Goal: Transaction & Acquisition: Purchase product/service

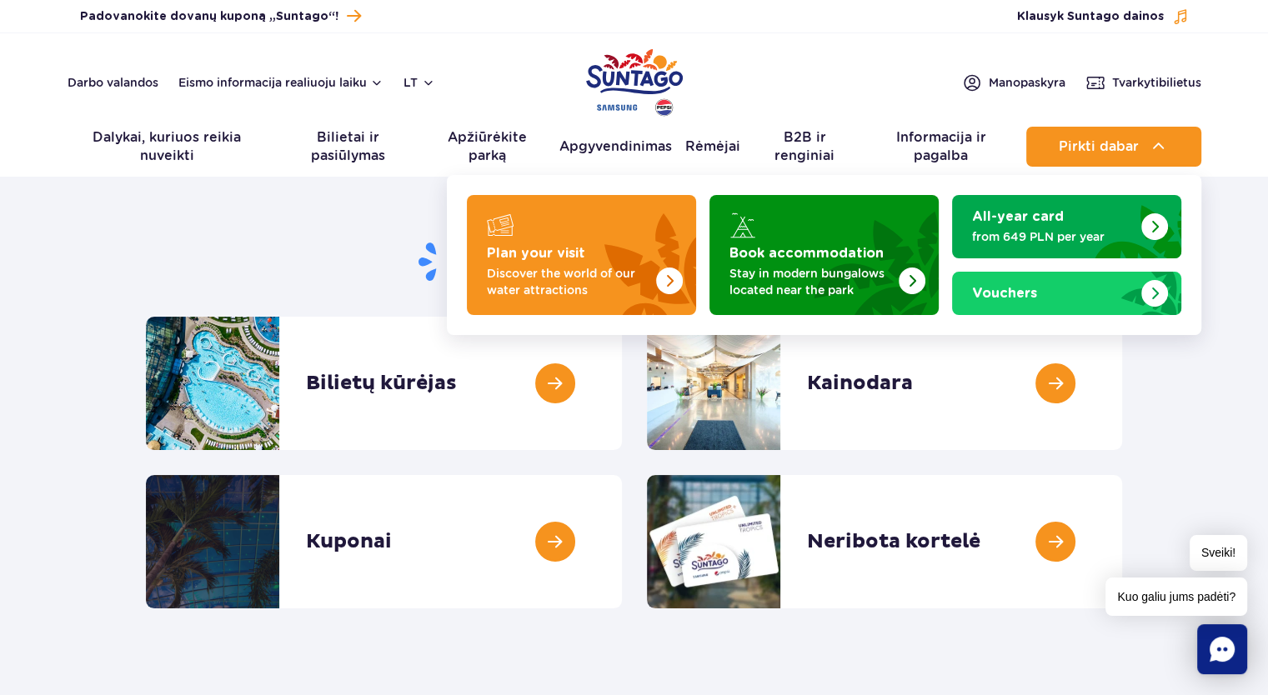
click at [1115, 145] on span "Pirkti dabar" at bounding box center [1099, 146] width 80 height 15
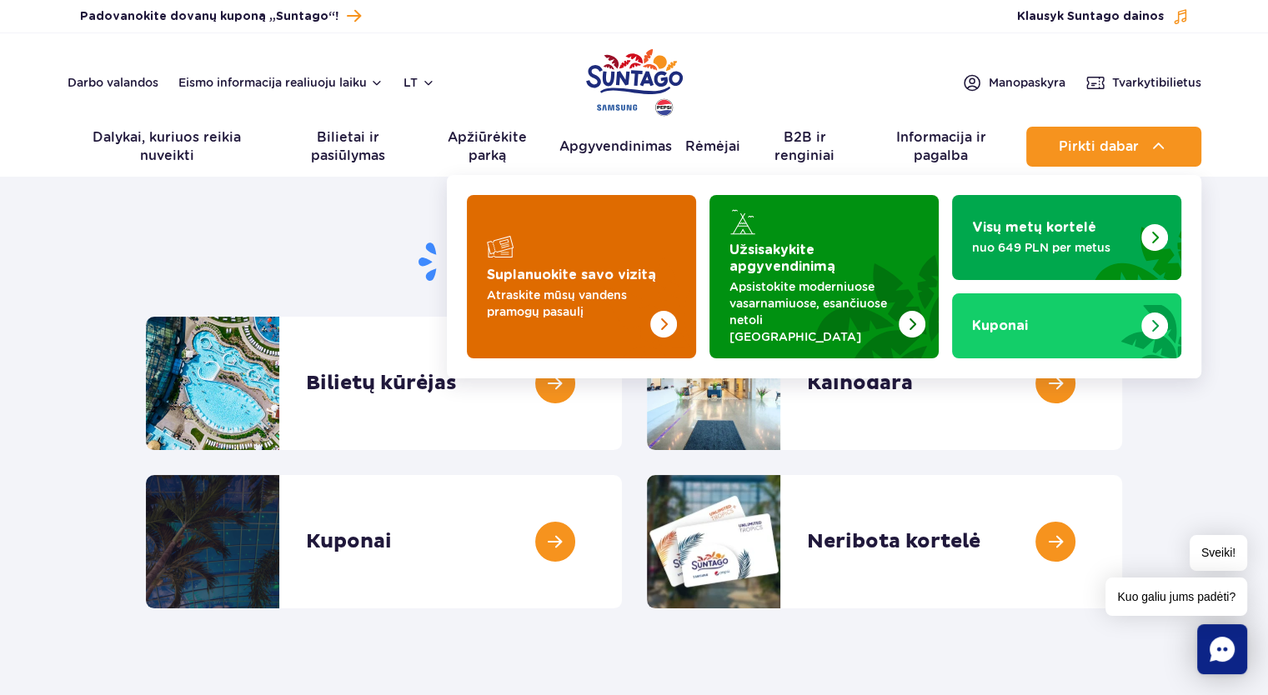
click at [636, 244] on img "Suplanuokite savo vizitą" at bounding box center [629, 293] width 133 height 130
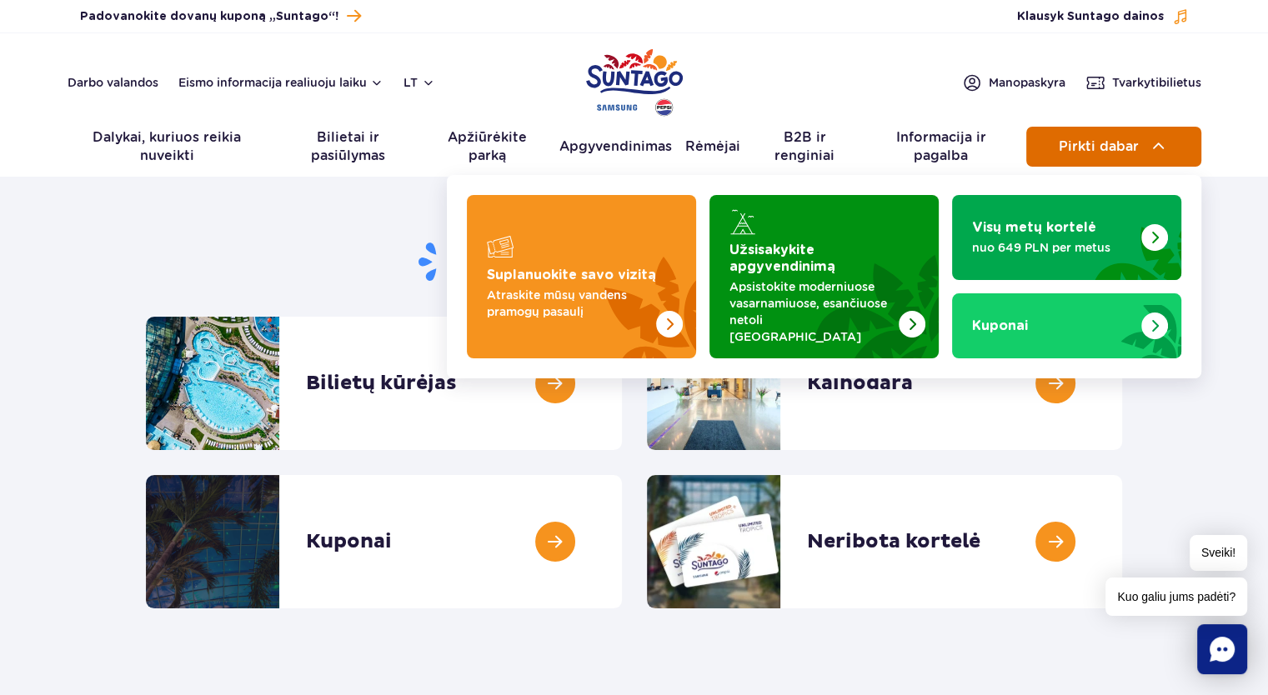
click at [1043, 152] on button "Pirkti dabar" at bounding box center [1113, 147] width 175 height 40
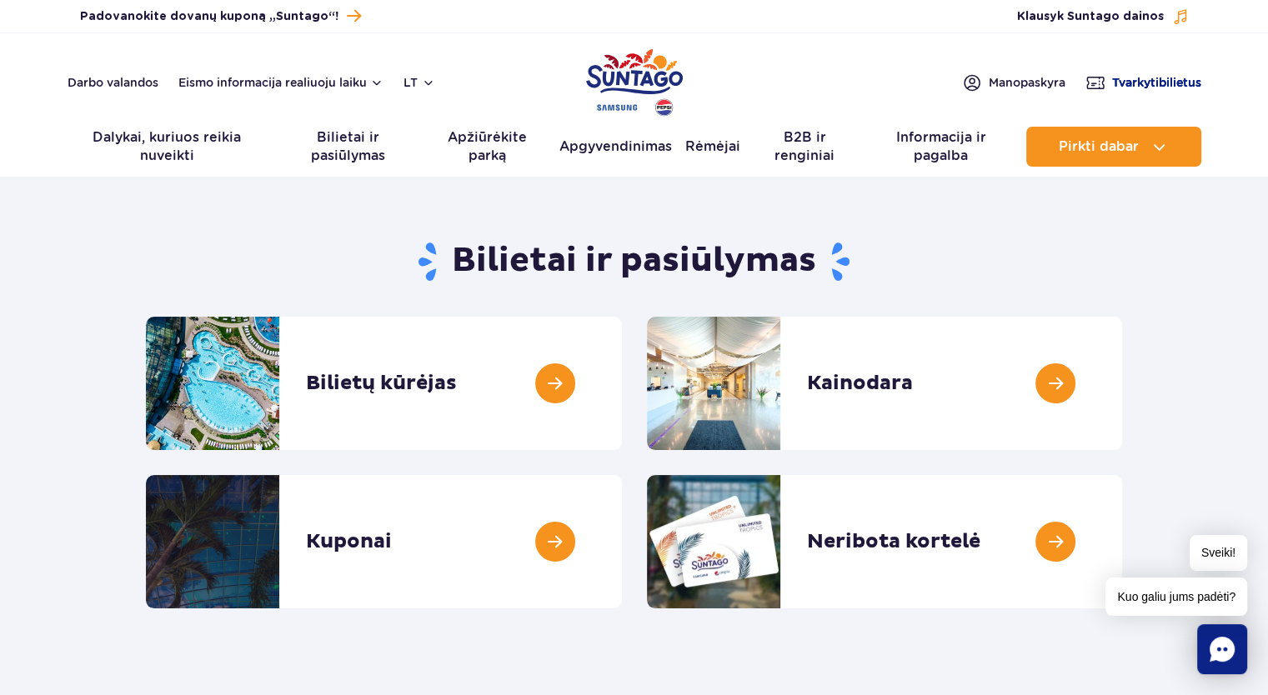
click at [1130, 79] on font "Tvarkyti" at bounding box center [1135, 82] width 47 height 13
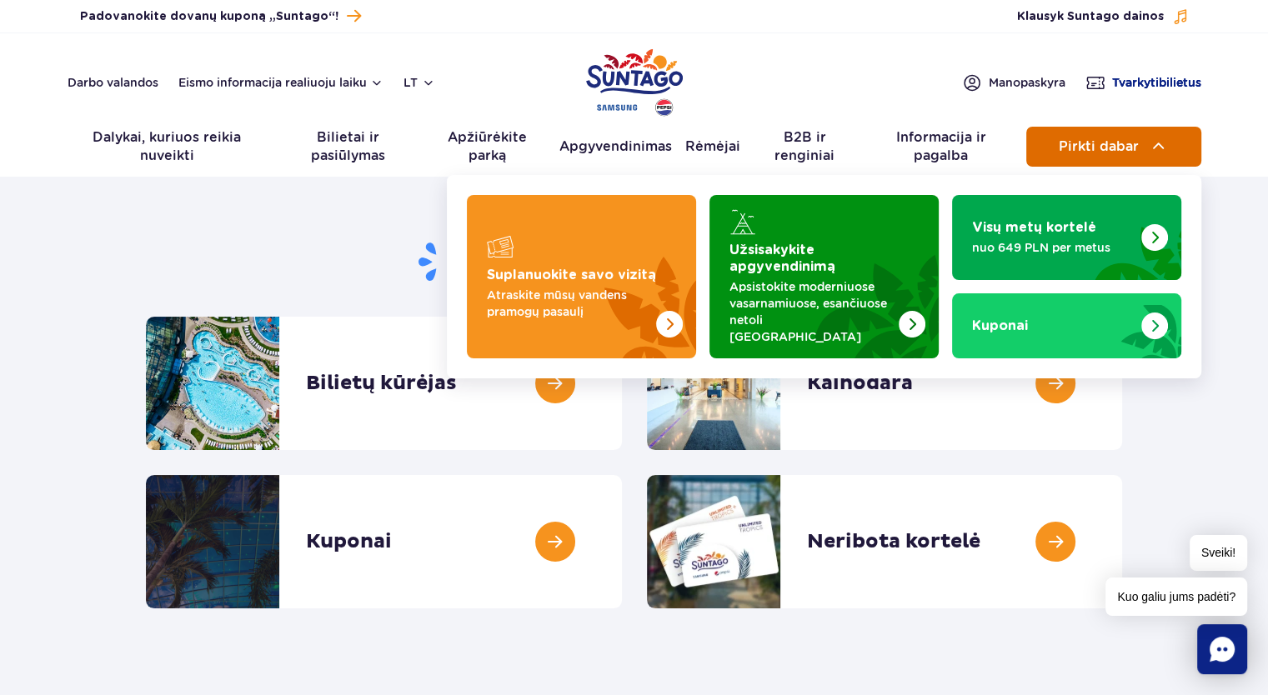
click at [1098, 148] on span "Pirkti dabar" at bounding box center [1099, 146] width 80 height 15
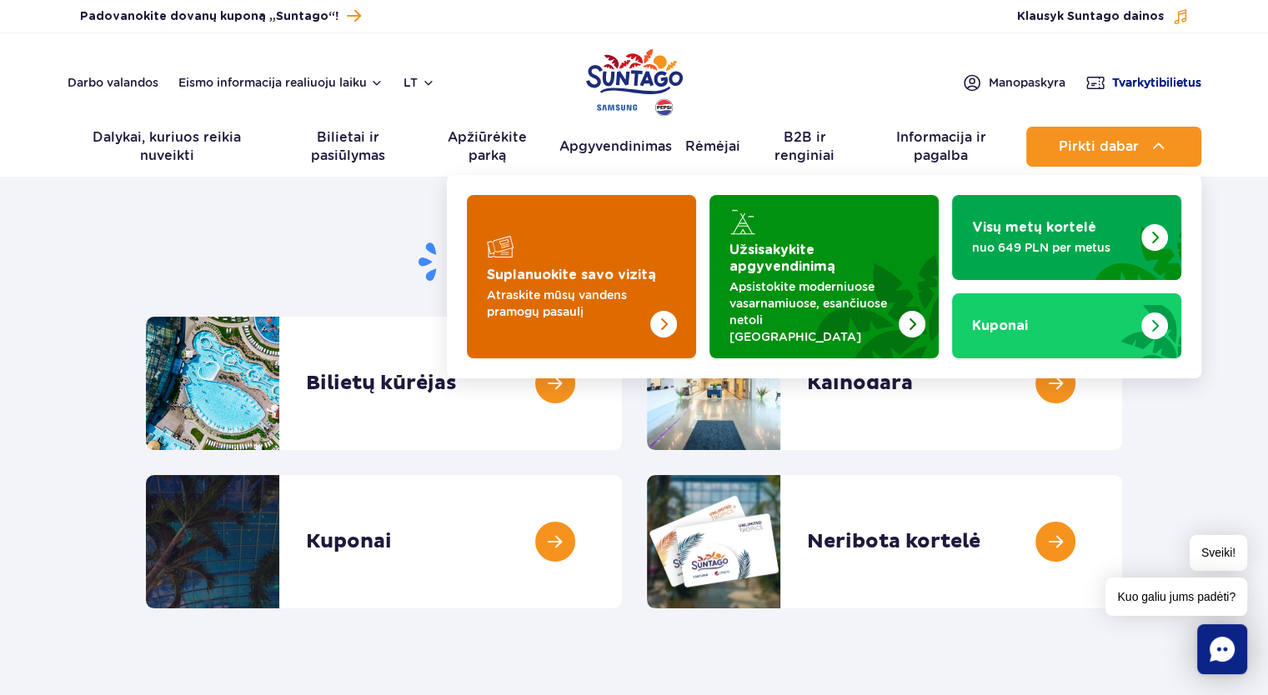
click at [622, 246] on img "Suplanuokite savo vizitą" at bounding box center [629, 293] width 133 height 130
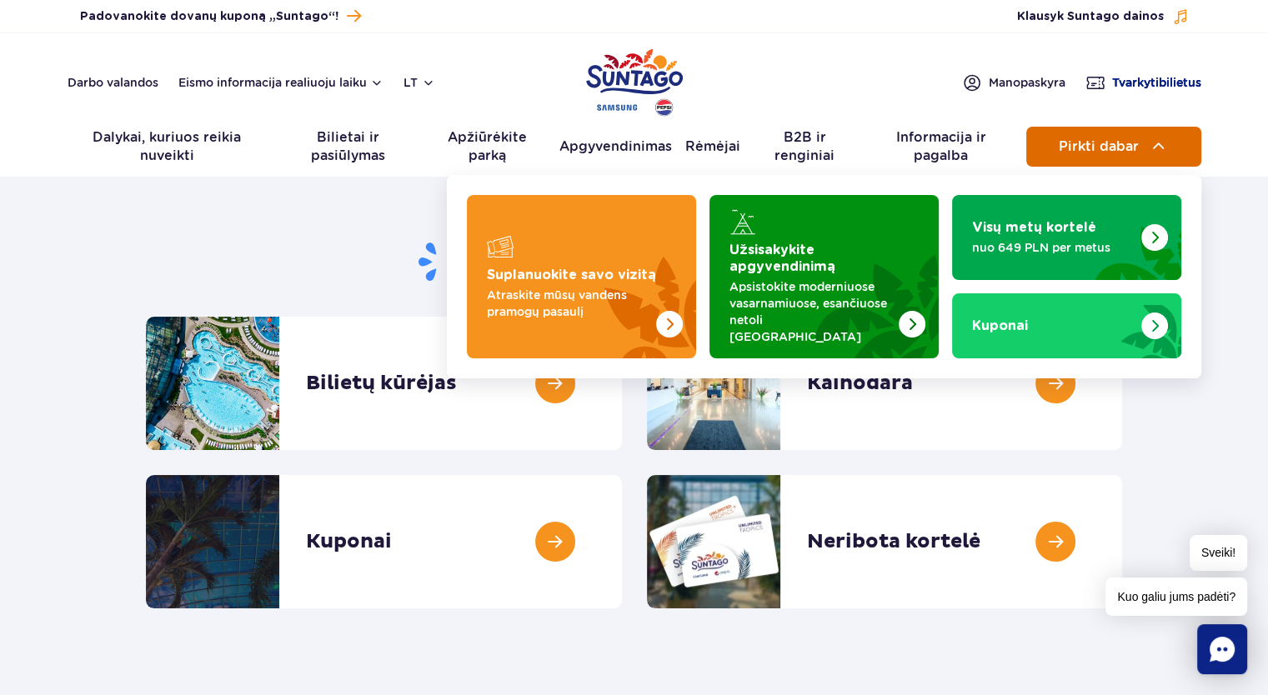
click at [1133, 151] on span "Pirkti dabar" at bounding box center [1099, 146] width 80 height 15
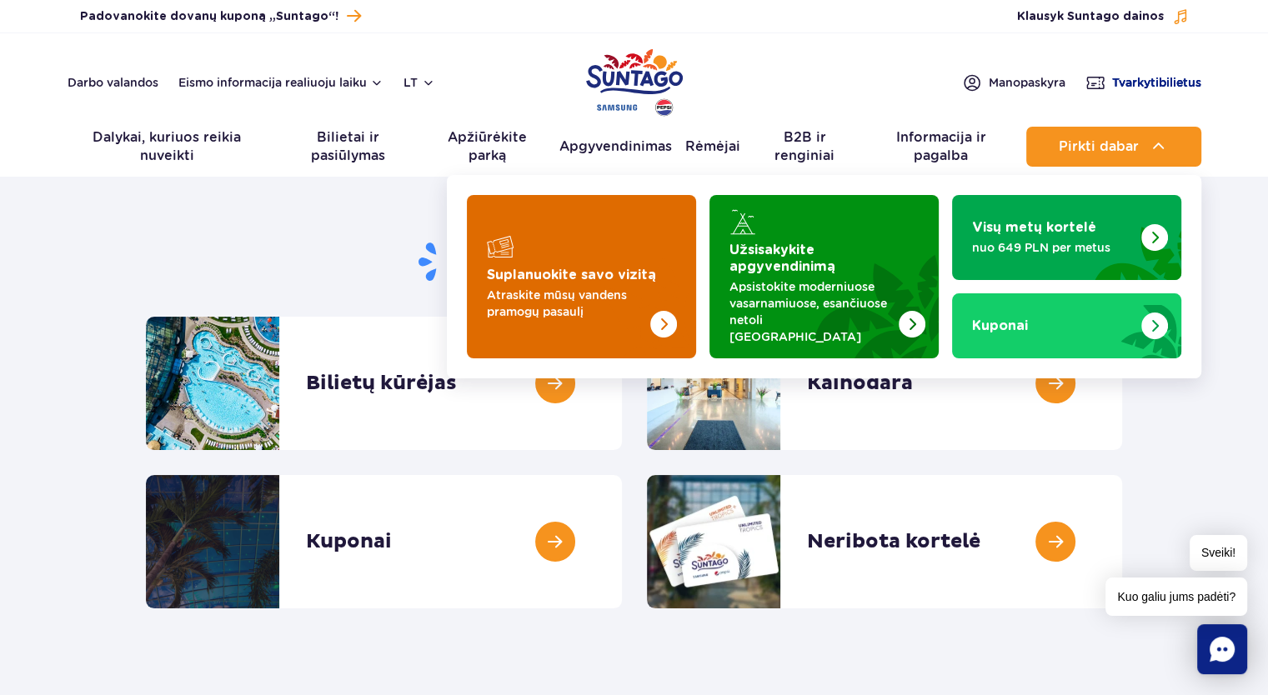
click at [603, 242] on img "Suplanuokite savo vizitą" at bounding box center [629, 293] width 133 height 130
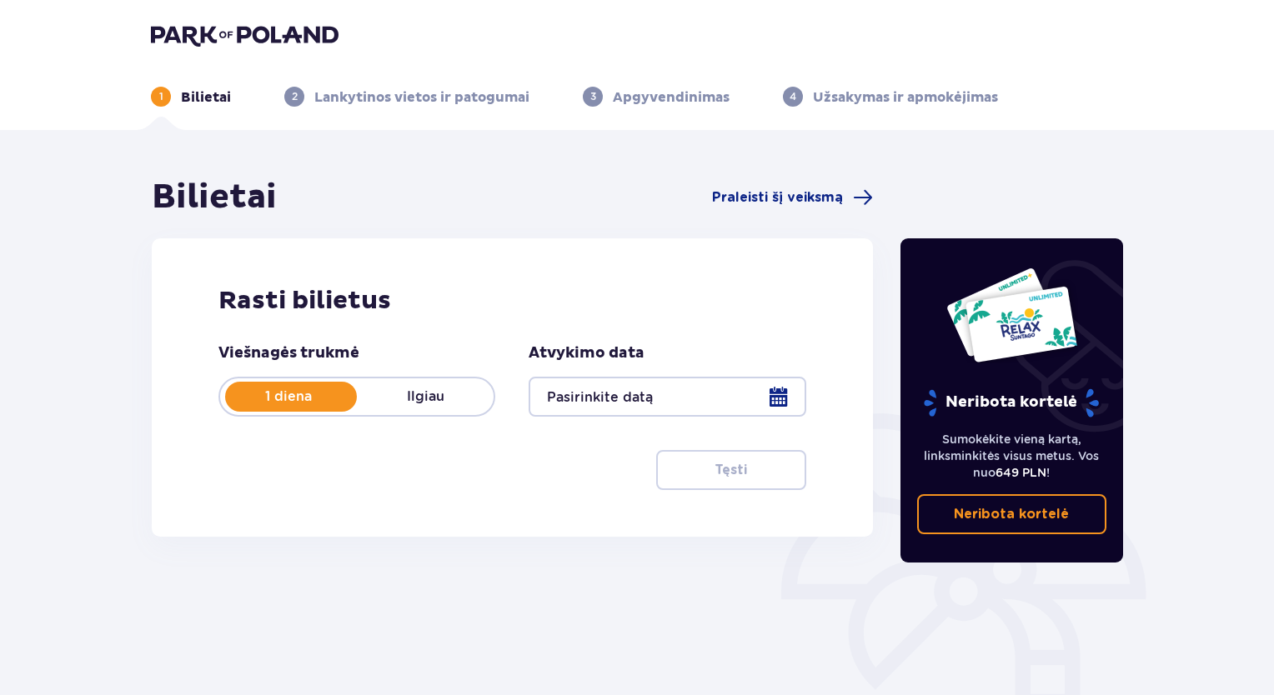
click at [777, 403] on div at bounding box center [666, 397] width 277 height 40
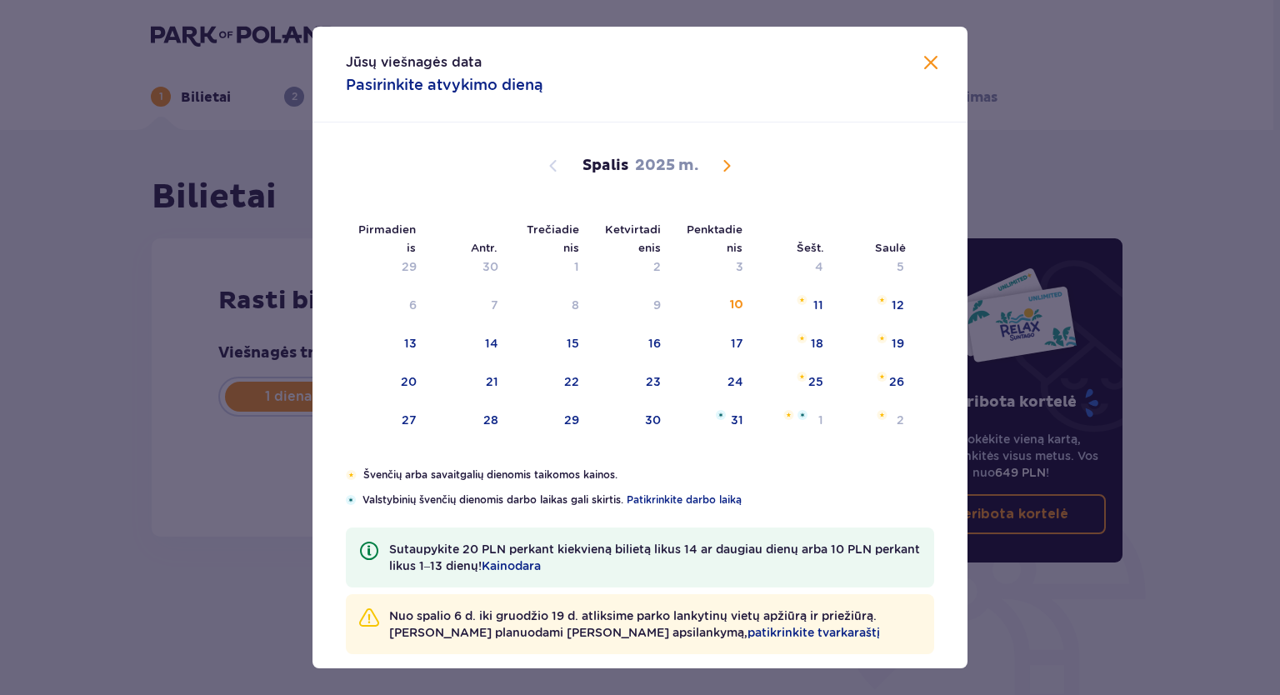
drag, startPoint x: 726, startPoint y: 167, endPoint x: 757, endPoint y: 223, distance: 64.5
click at [726, 168] on span "Kitą mėnesį" at bounding box center [727, 166] width 20 height 20
click at [820, 266] on div "1" at bounding box center [793, 267] width 81 height 37
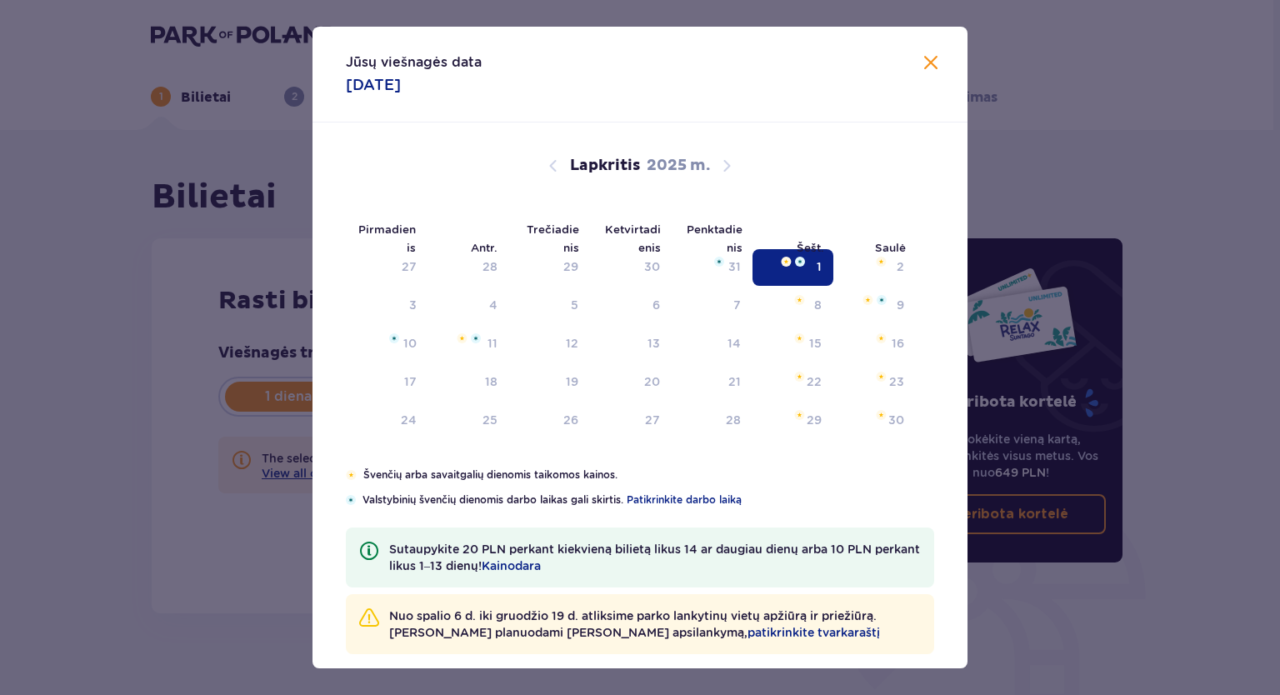
type input "[DATE]"
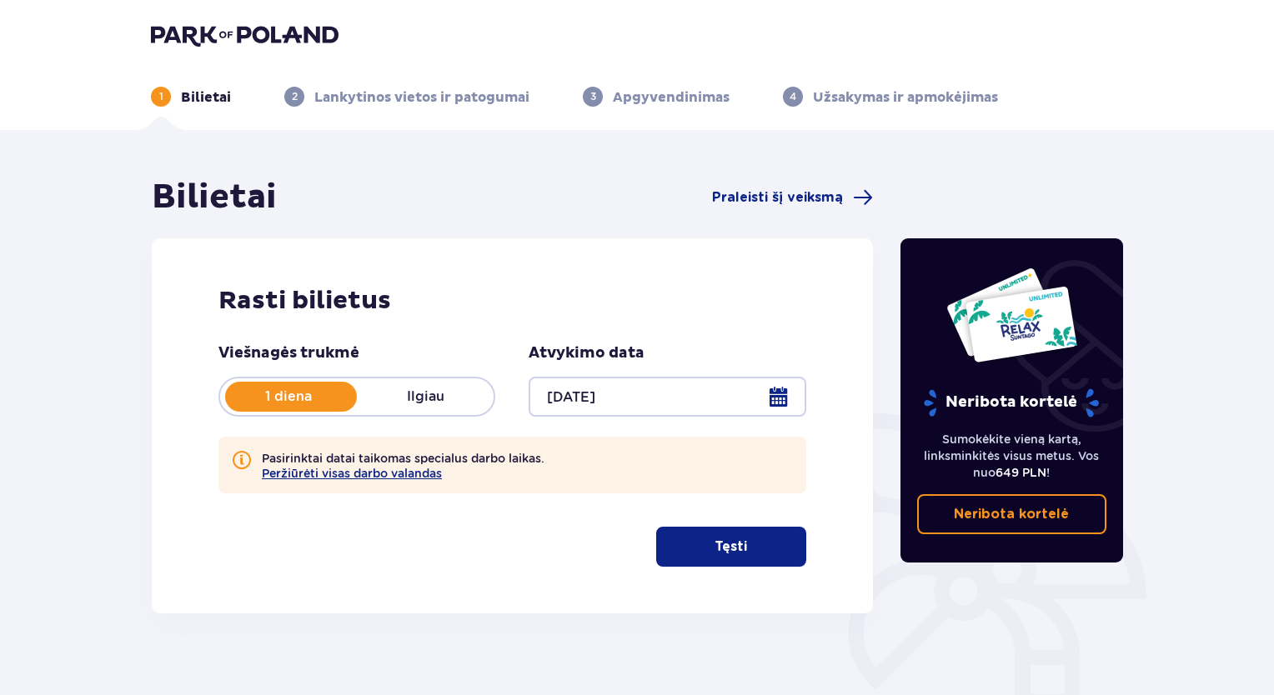
click at [730, 547] on font "Tęsti" at bounding box center [730, 546] width 33 height 13
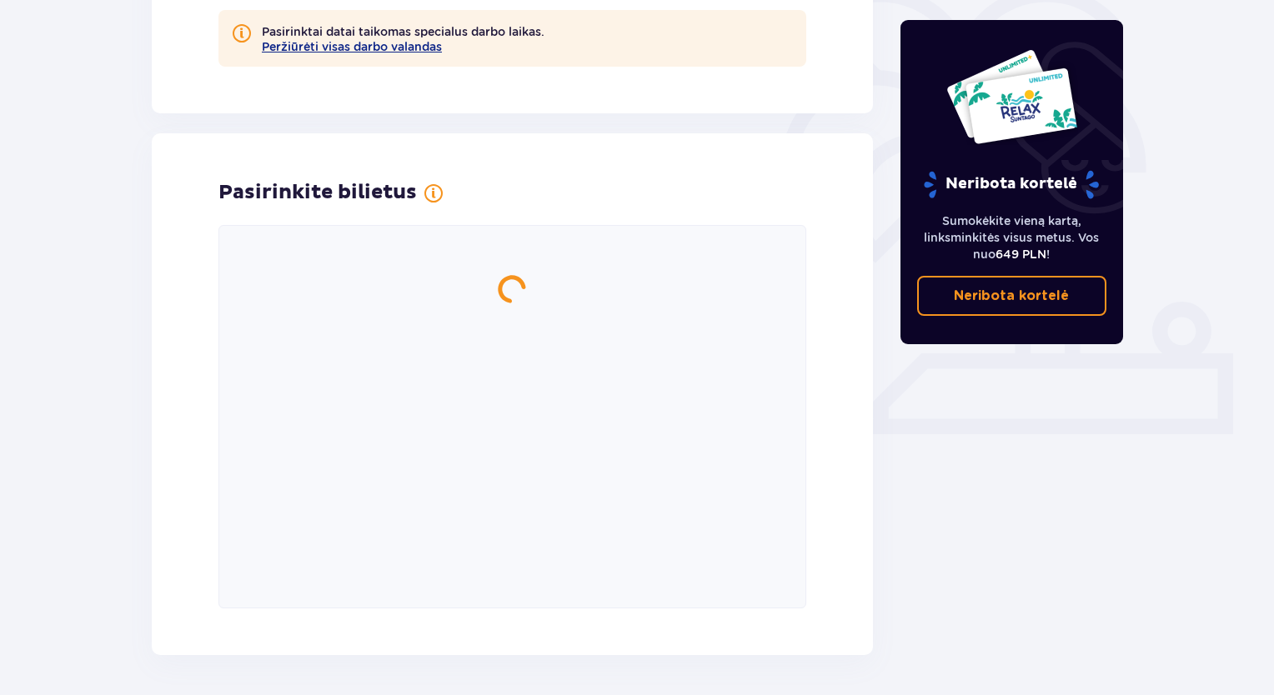
scroll to position [487, 0]
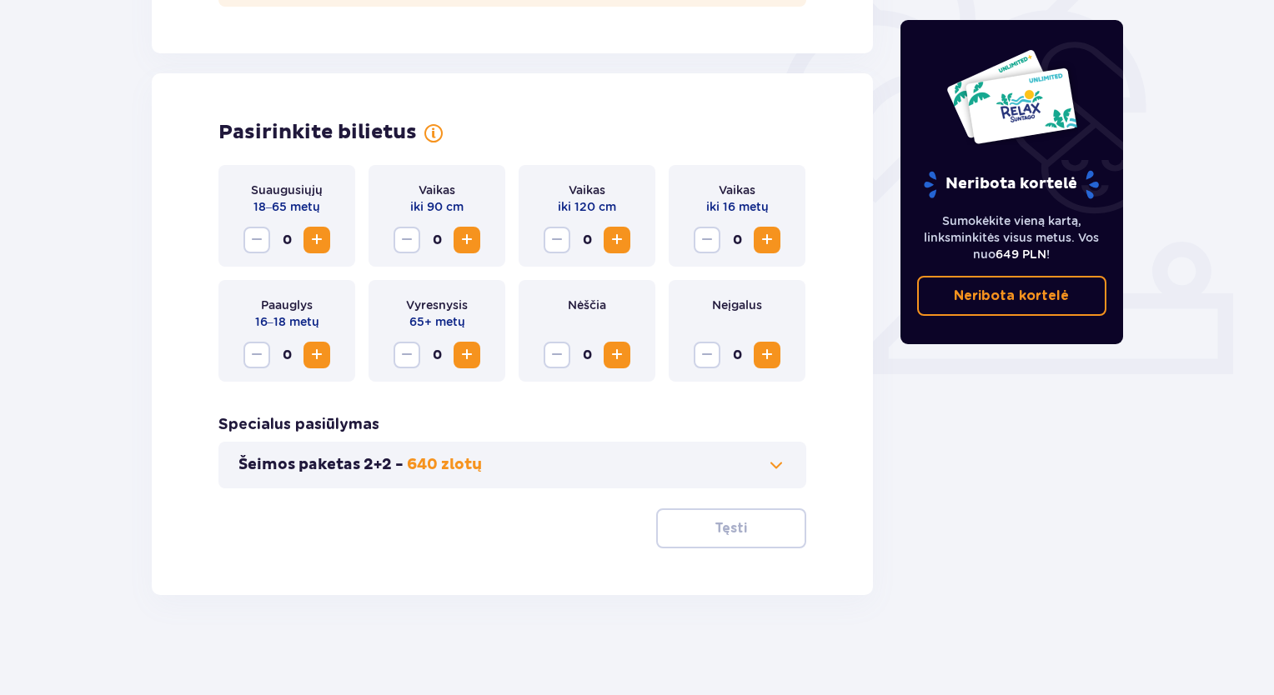
click at [318, 239] on span "Padidinti" at bounding box center [317, 240] width 20 height 20
click at [317, 243] on span "Padidinti" at bounding box center [317, 240] width 20 height 20
click at [582, 198] on p "iki 120 cm" at bounding box center [587, 206] width 58 height 17
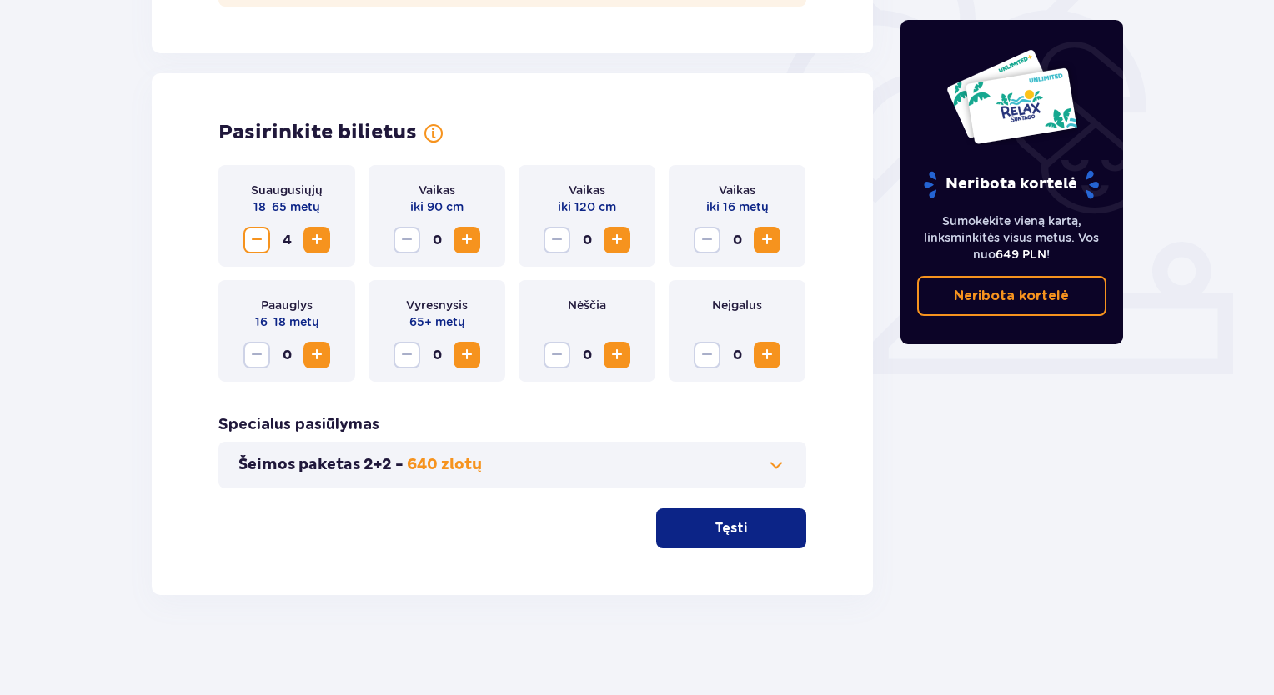
click at [583, 197] on p "Vaikas" at bounding box center [586, 190] width 37 height 17
click at [583, 196] on font "Vaikas" at bounding box center [586, 189] width 37 height 13
click at [585, 215] on div "Vaikas iki 120 cm 0" at bounding box center [586, 216] width 137 height 102
click at [587, 209] on font "iki 120 cm" at bounding box center [587, 206] width 58 height 13
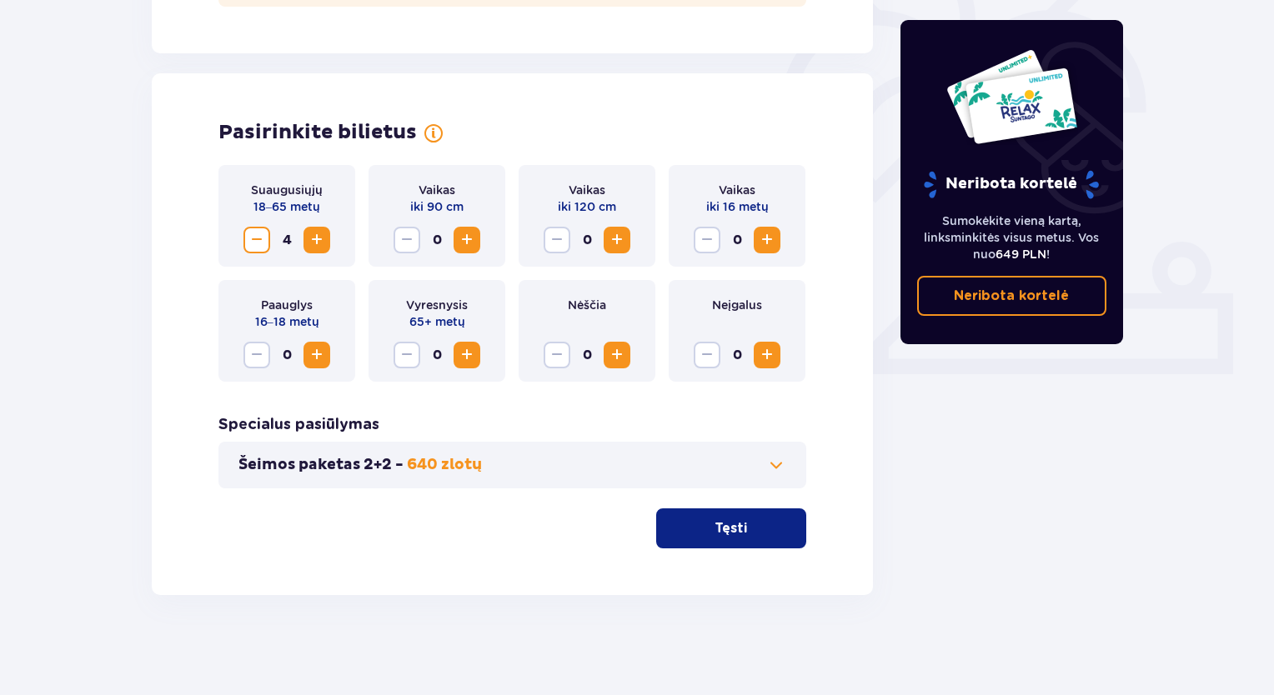
click at [587, 208] on font "iki 120 cm" at bounding box center [587, 206] width 58 height 13
click at [587, 207] on font "iki 120 cm" at bounding box center [587, 206] width 58 height 13
click at [588, 191] on font "Vaikas" at bounding box center [586, 189] width 37 height 13
click at [772, 244] on span "Padidinti" at bounding box center [767, 240] width 20 height 20
click at [722, 522] on font "Tęsti" at bounding box center [730, 528] width 33 height 13
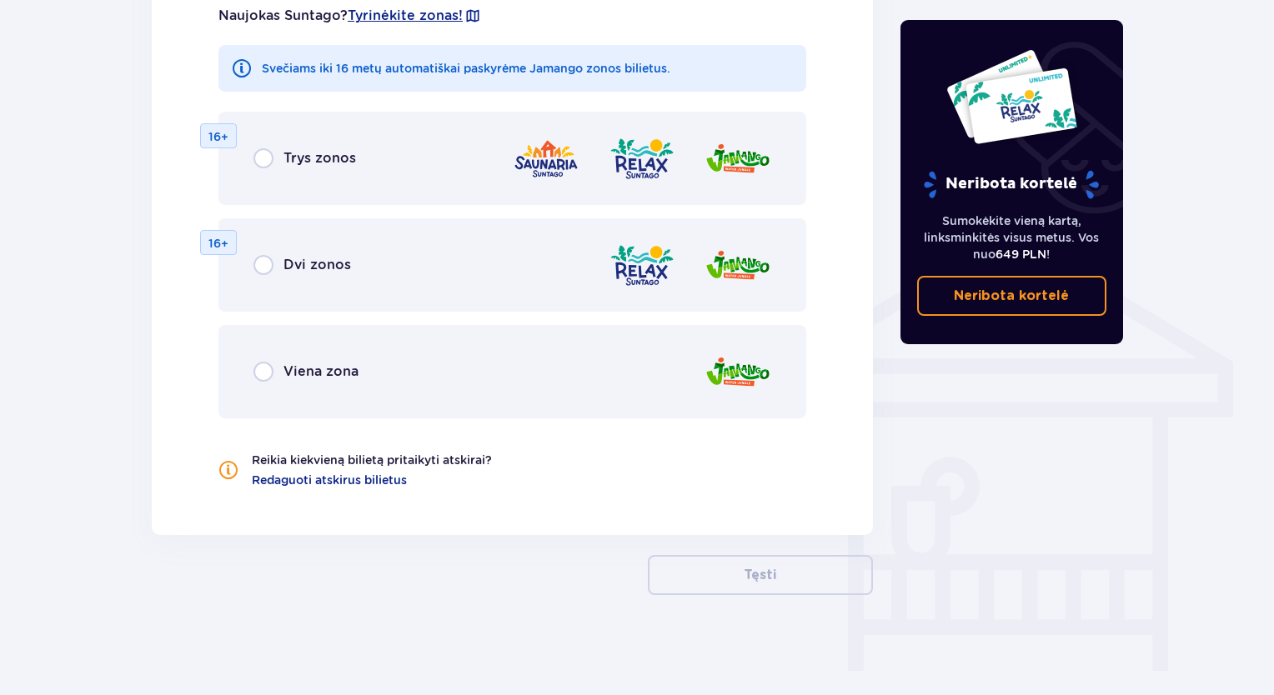
scroll to position [1128, 0]
click at [261, 270] on input "radio" at bounding box center [263, 265] width 20 height 20
radio input "true"
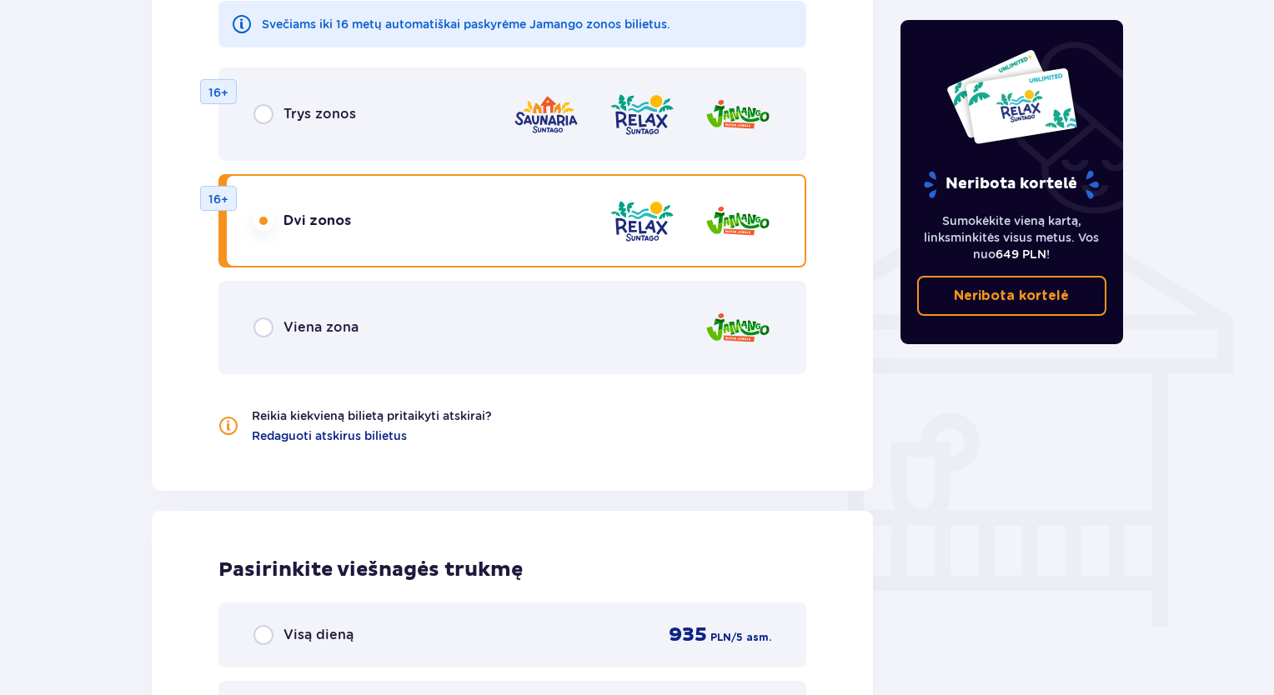
scroll to position [1143, 0]
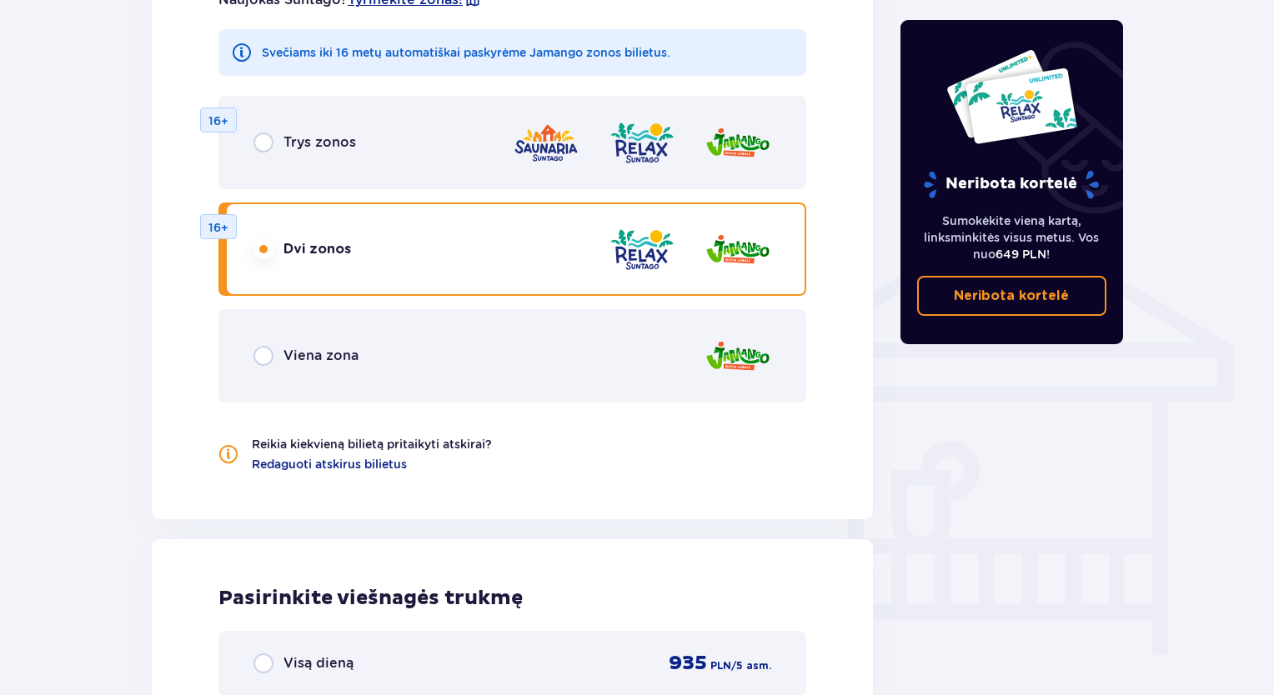
click at [261, 258] on input "radio" at bounding box center [263, 249] width 20 height 20
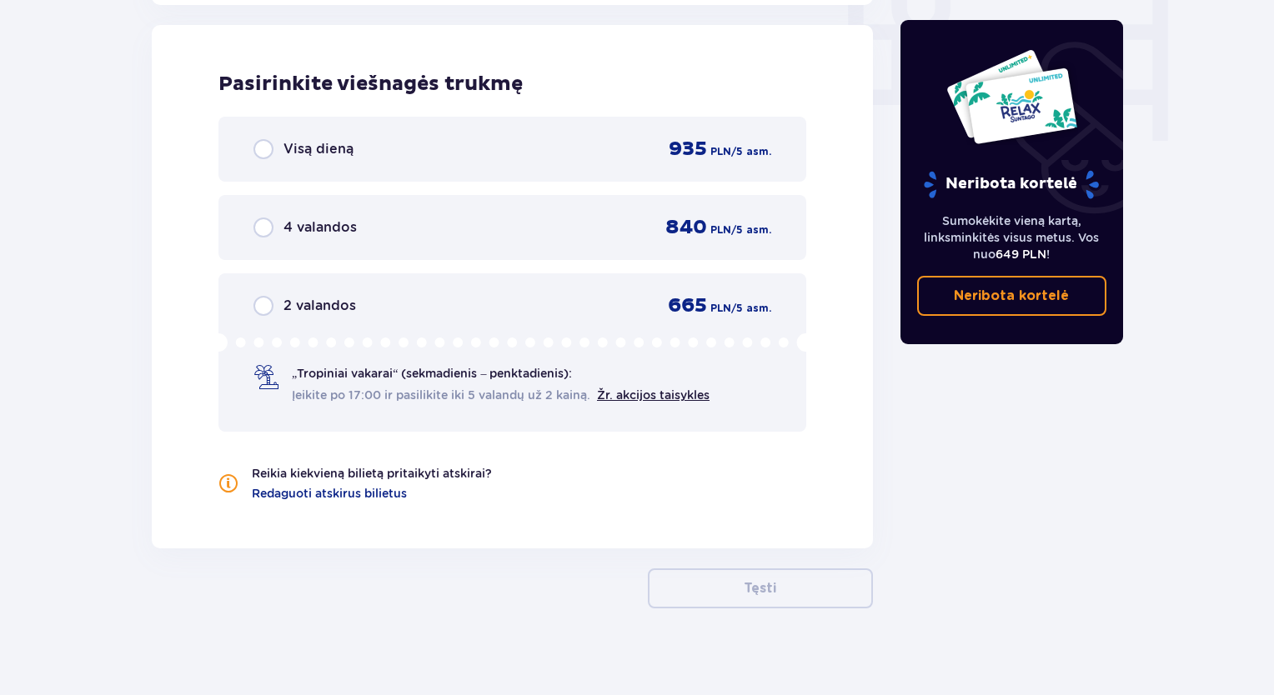
scroll to position [1670, 0]
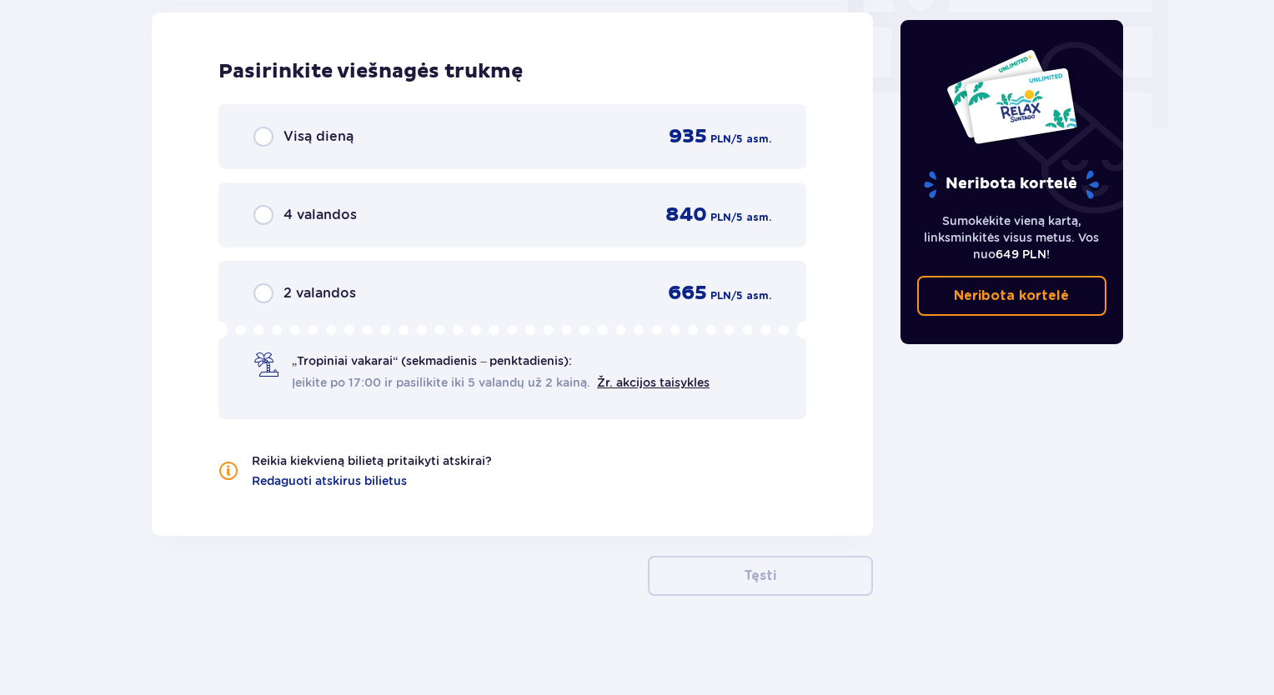
click at [268, 137] on input "radio" at bounding box center [263, 137] width 20 height 20
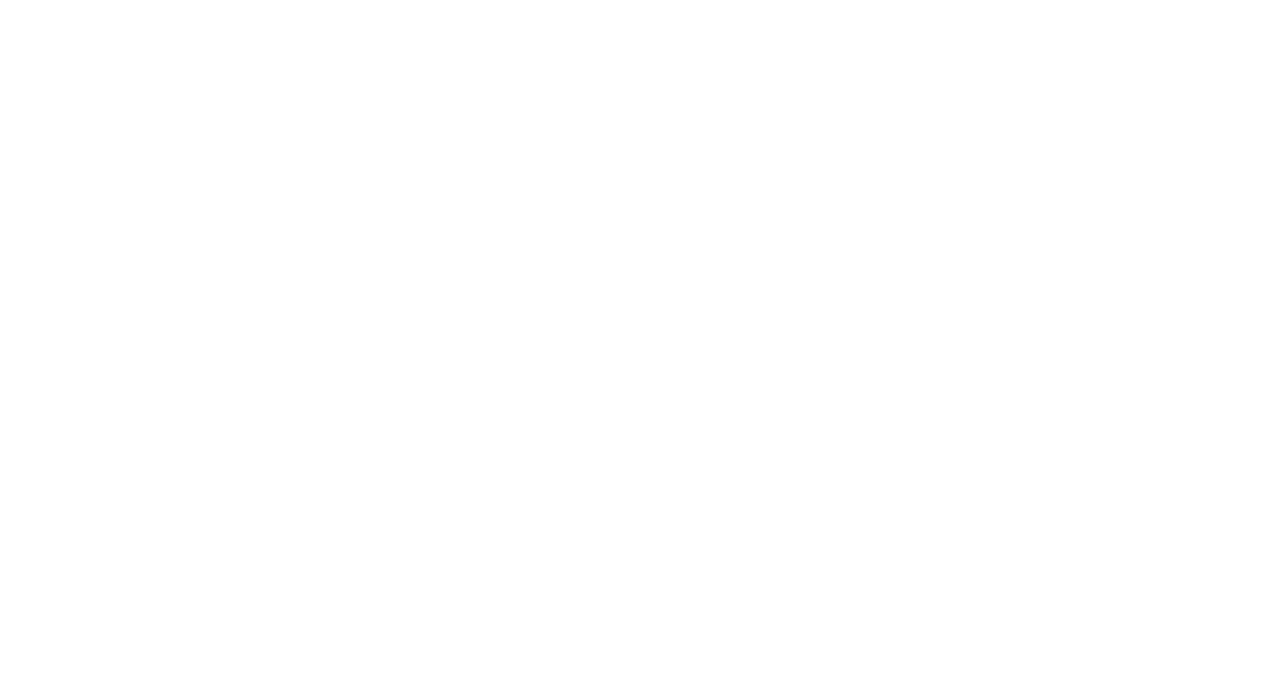
scroll to position [0, 0]
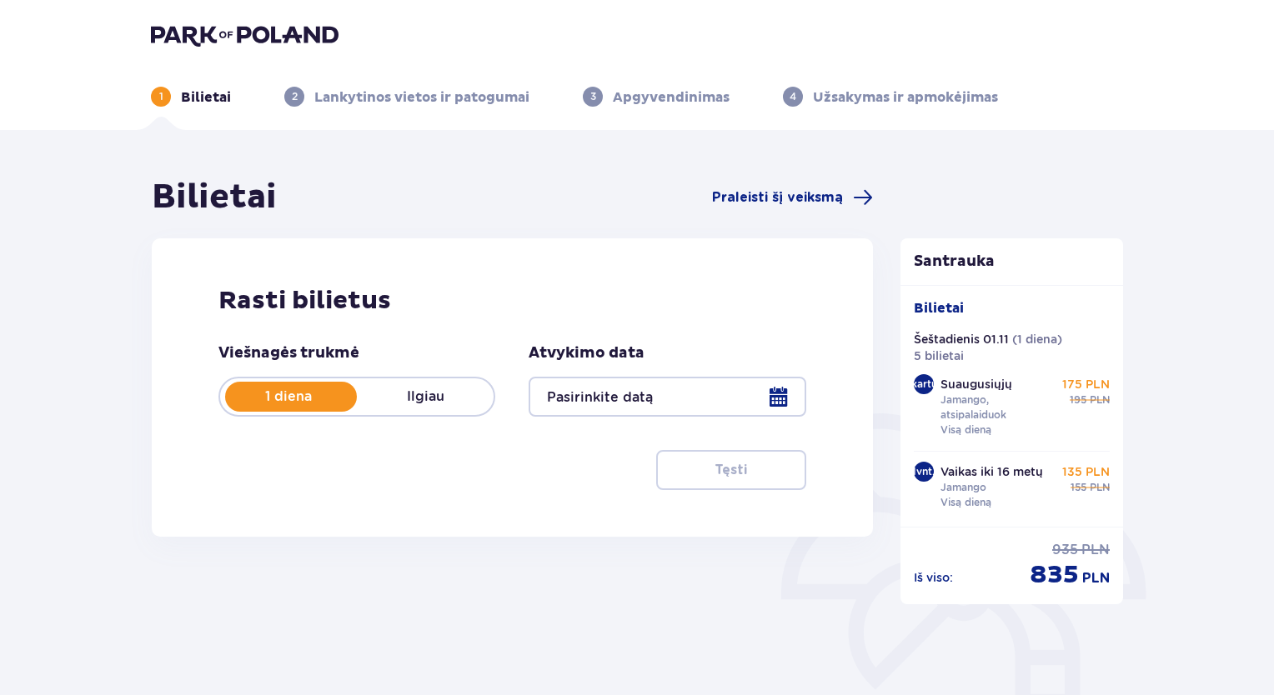
type input "01.11.25"
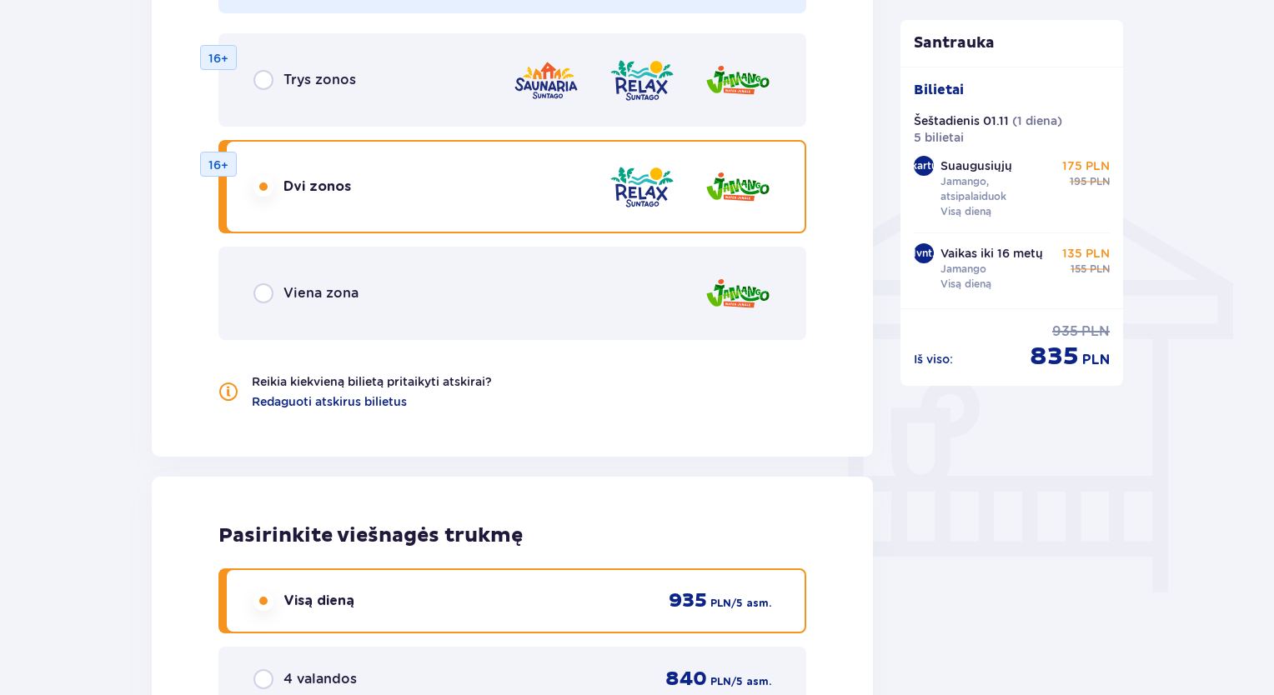
scroll to position [1167, 0]
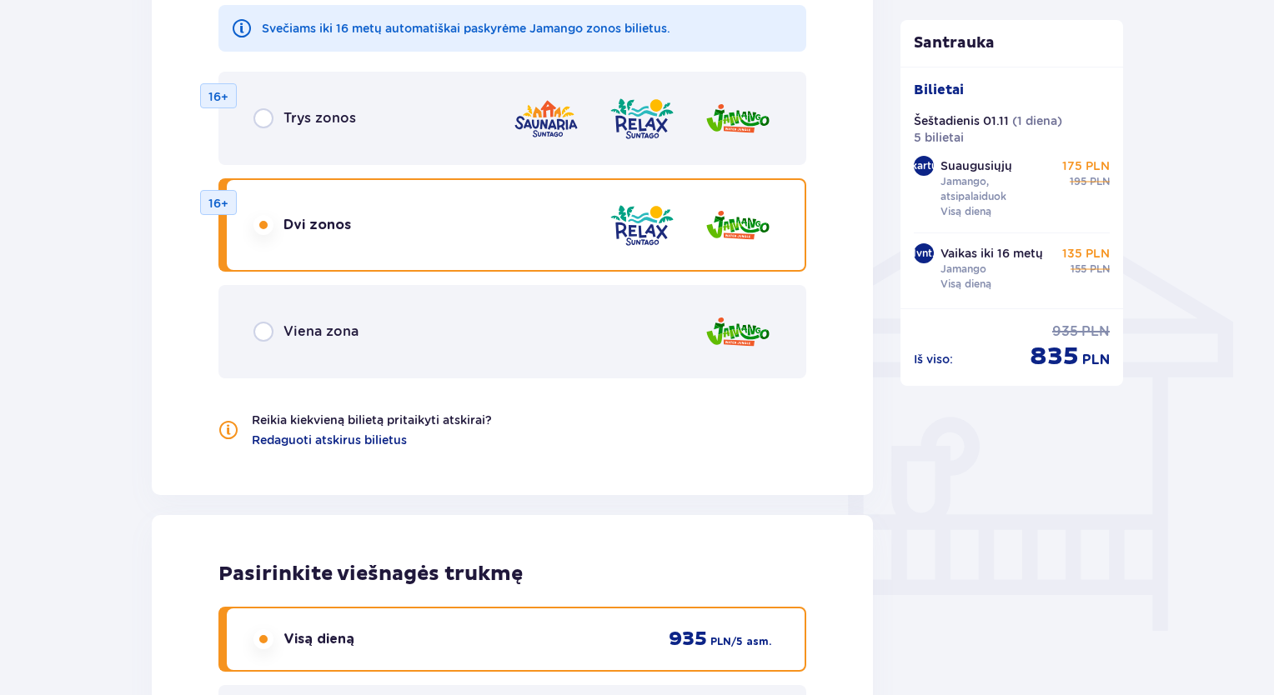
click at [272, 343] on div "Viena zona" at bounding box center [512, 331] width 588 height 93
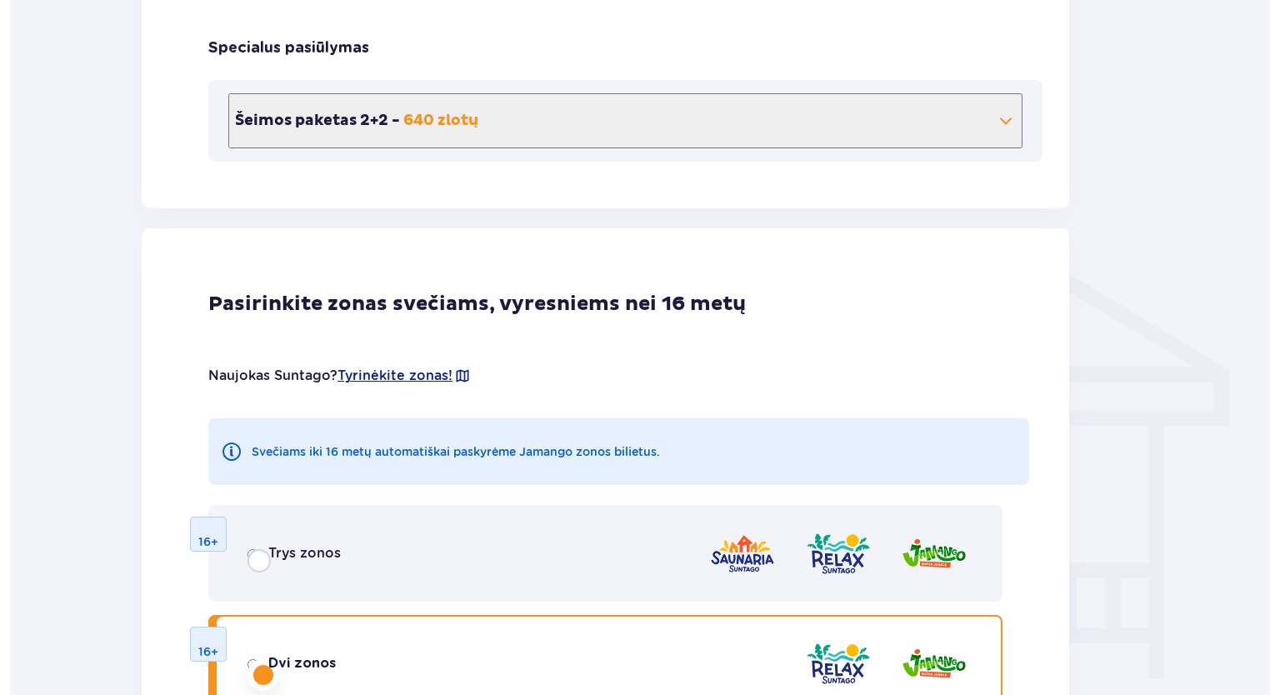
scroll to position [0, 0]
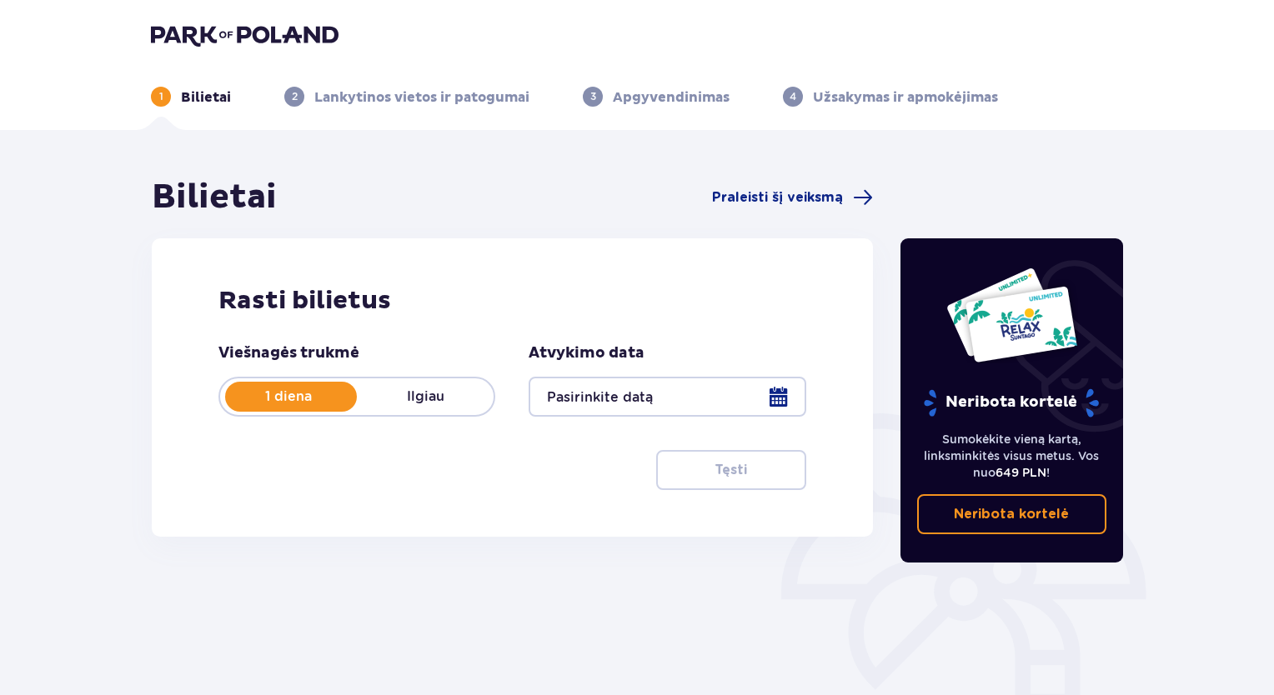
click at [779, 404] on div at bounding box center [666, 397] width 277 height 40
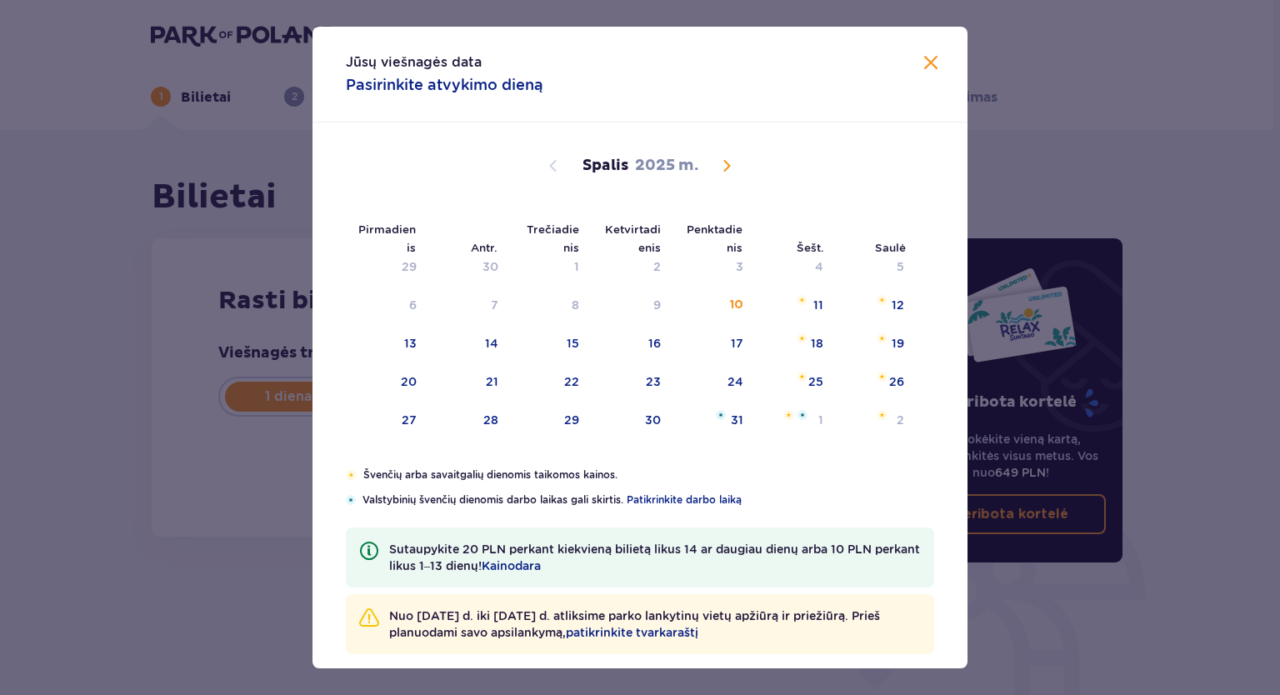
click at [728, 173] on span "Kitą mėnesį" at bounding box center [727, 166] width 20 height 20
click at [721, 161] on span "Kitą mėnesį" at bounding box center [727, 166] width 20 height 20
click at [552, 164] on span "Praėjusį mėnesį" at bounding box center [553, 166] width 20 height 20
click at [816, 263] on li "Šešt." at bounding box center [795, 246] width 82 height 37
click at [812, 266] on div "1" at bounding box center [793, 267] width 81 height 37
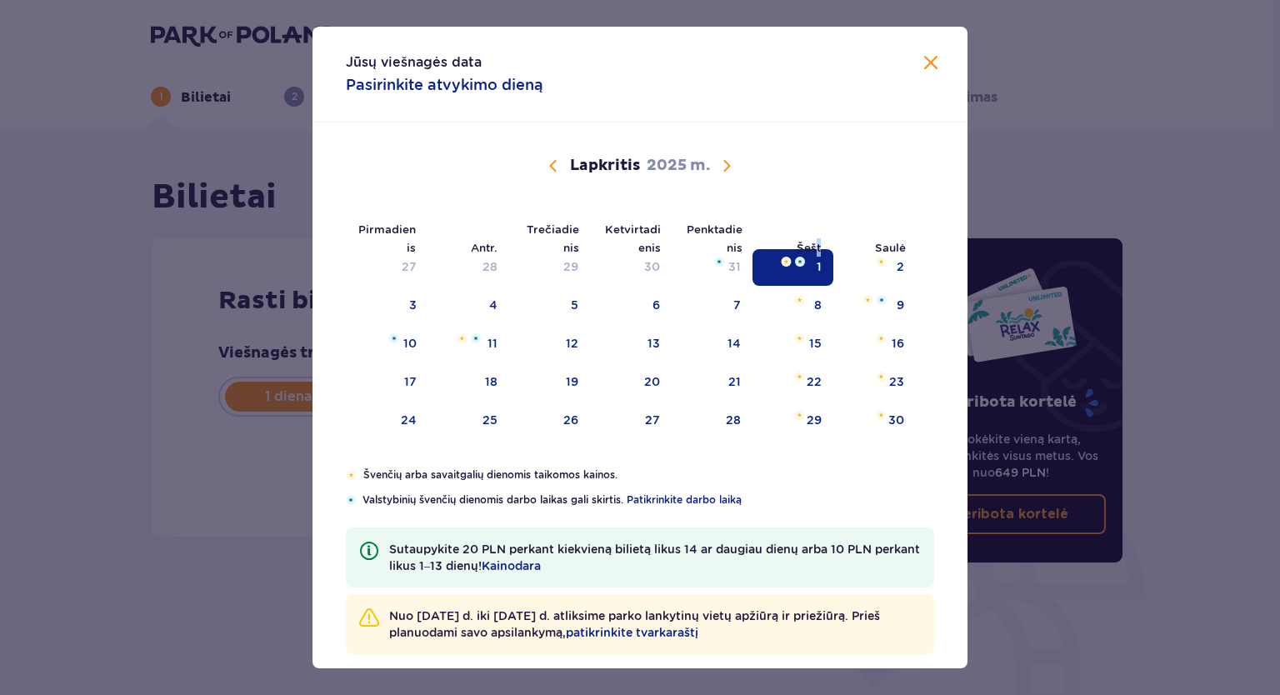
type input "[DATE]"
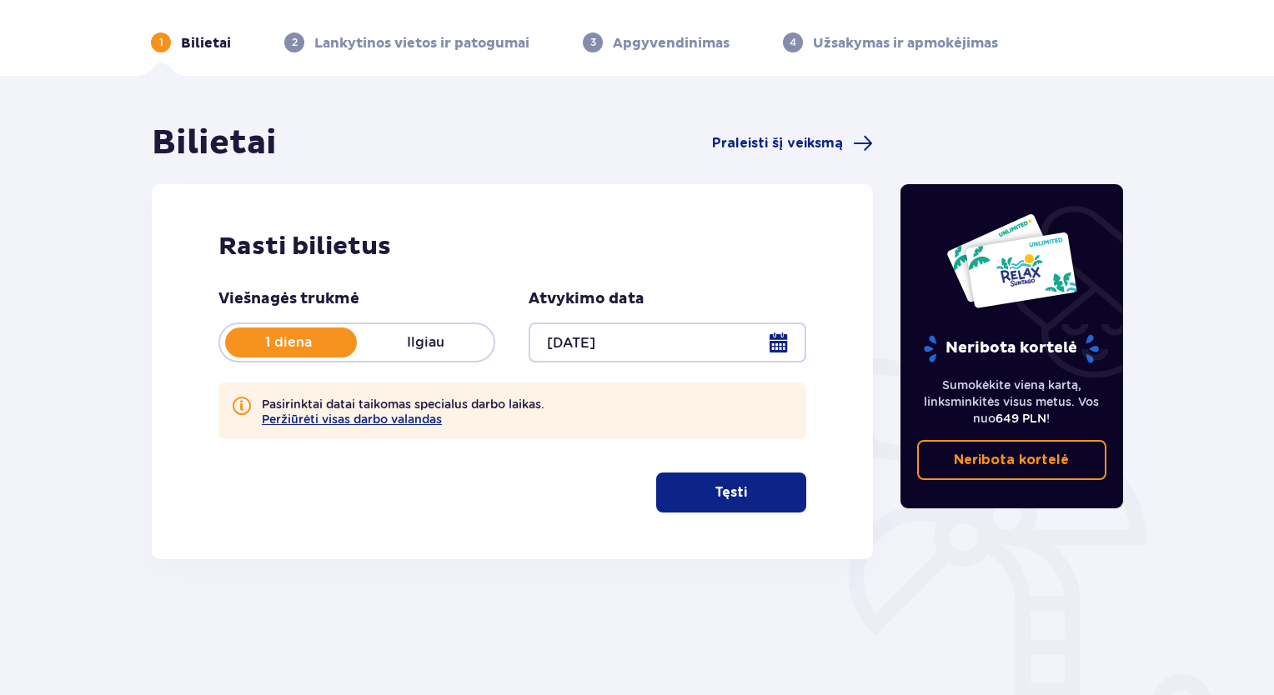
scroll to position [83, 0]
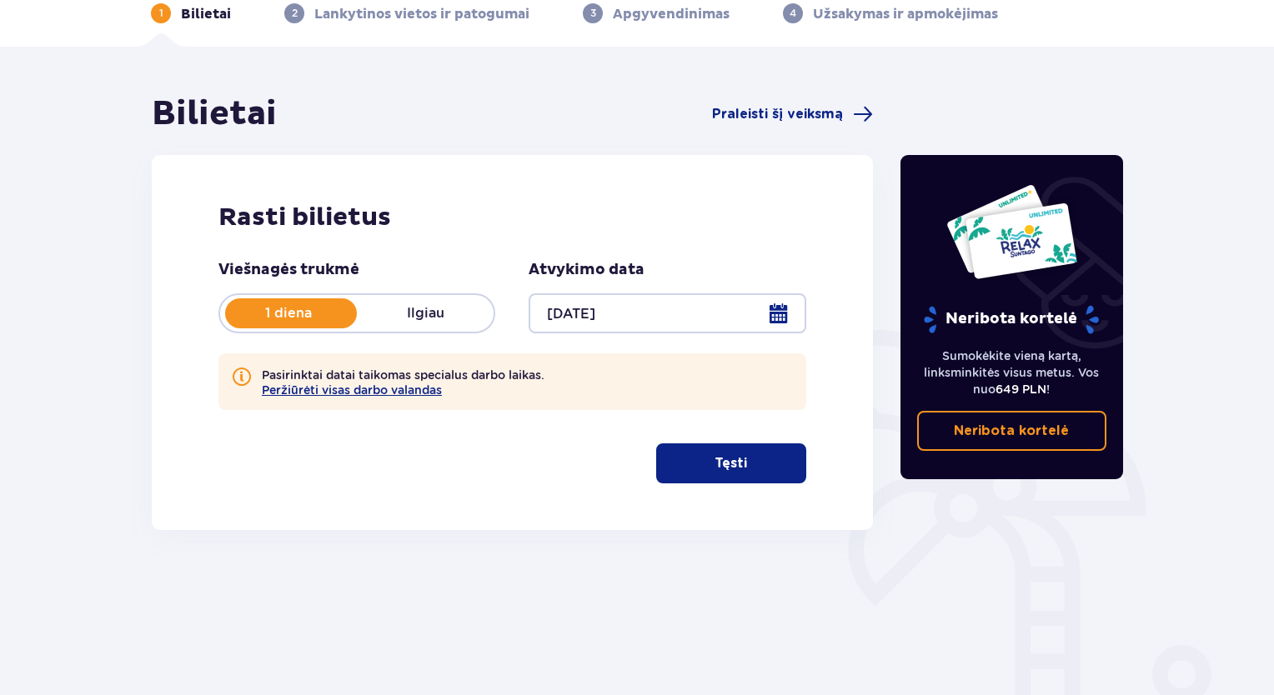
click at [714, 468] on font "Tęsti" at bounding box center [730, 463] width 33 height 13
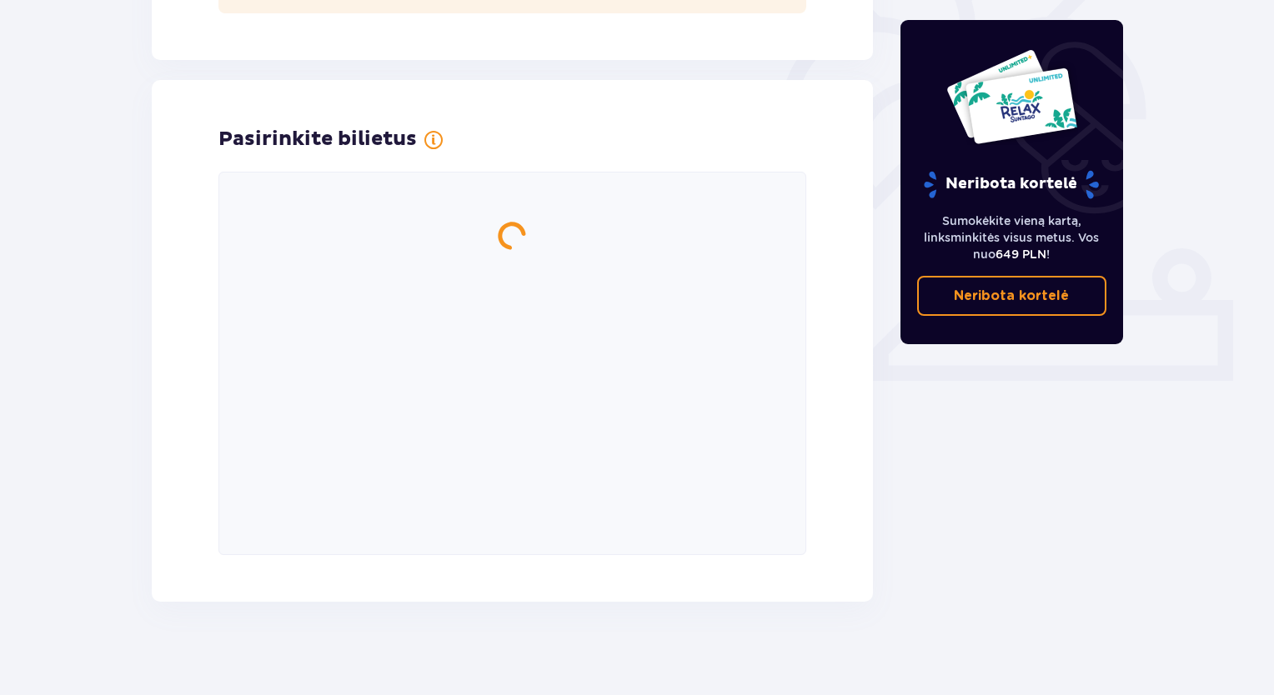
scroll to position [487, 0]
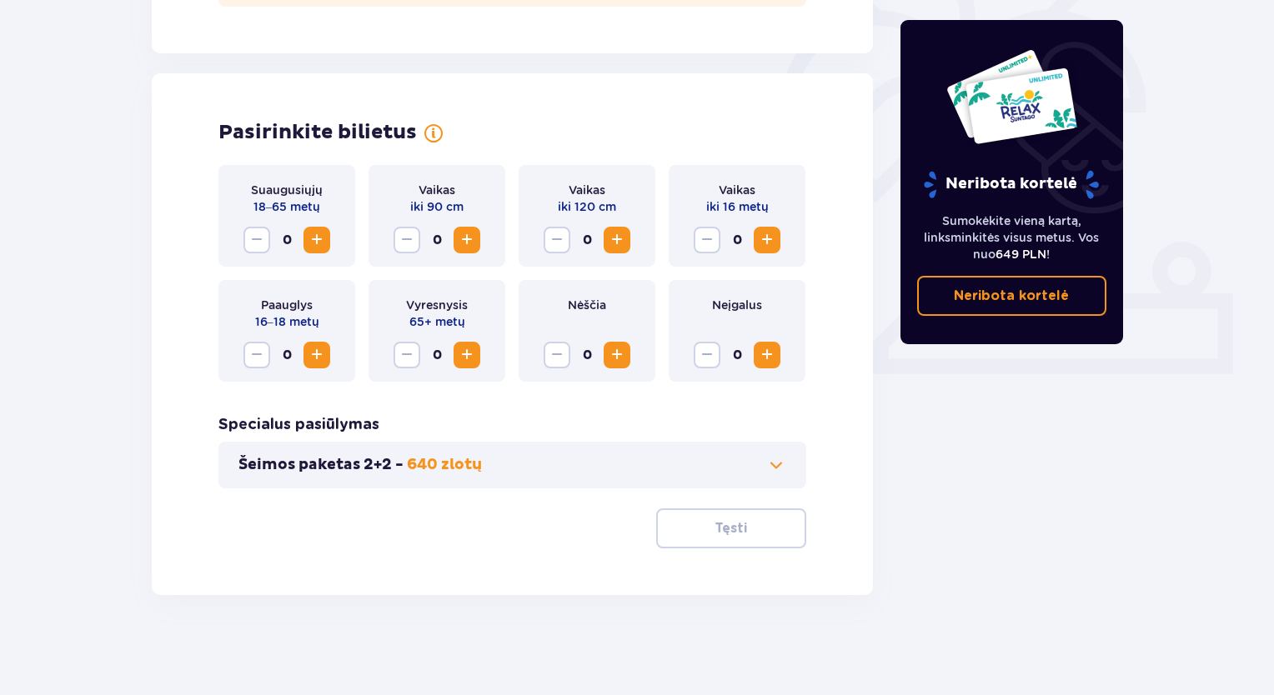
click at [322, 240] on span "Padidinti" at bounding box center [317, 240] width 20 height 20
click at [717, 530] on font "Tęsti" at bounding box center [730, 528] width 33 height 13
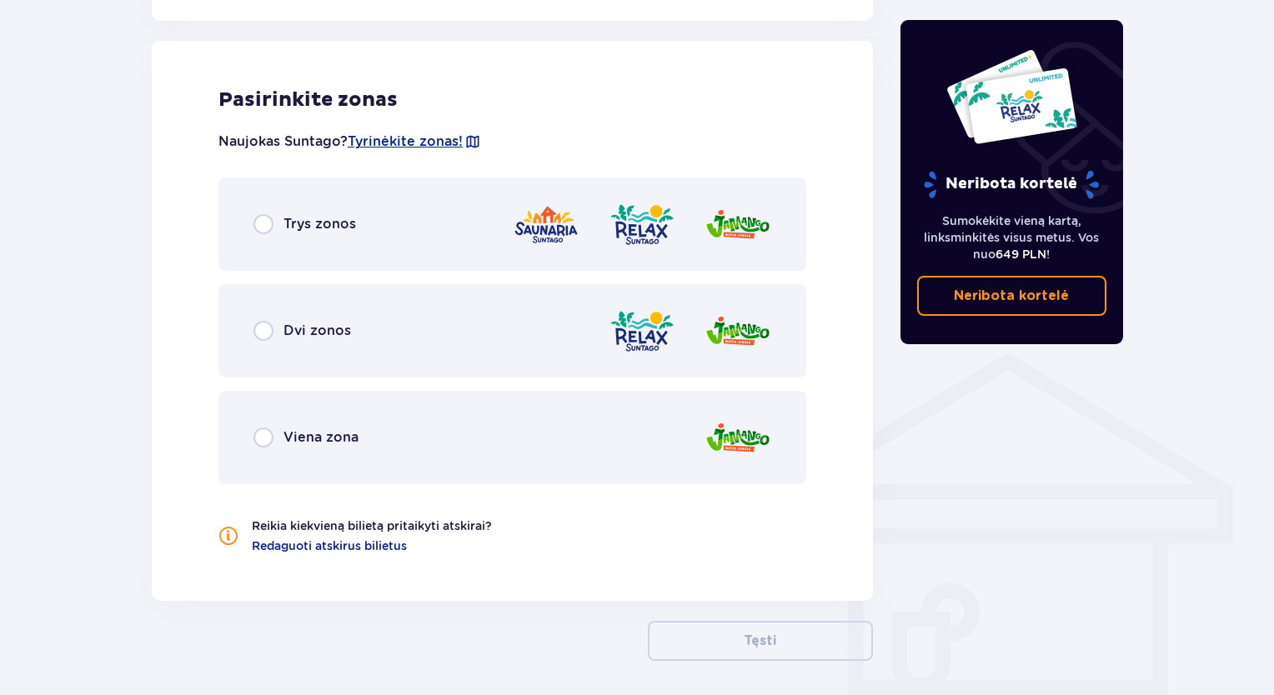
scroll to position [1003, 0]
click at [259, 334] on input "radio" at bounding box center [263, 329] width 20 height 20
radio input "true"
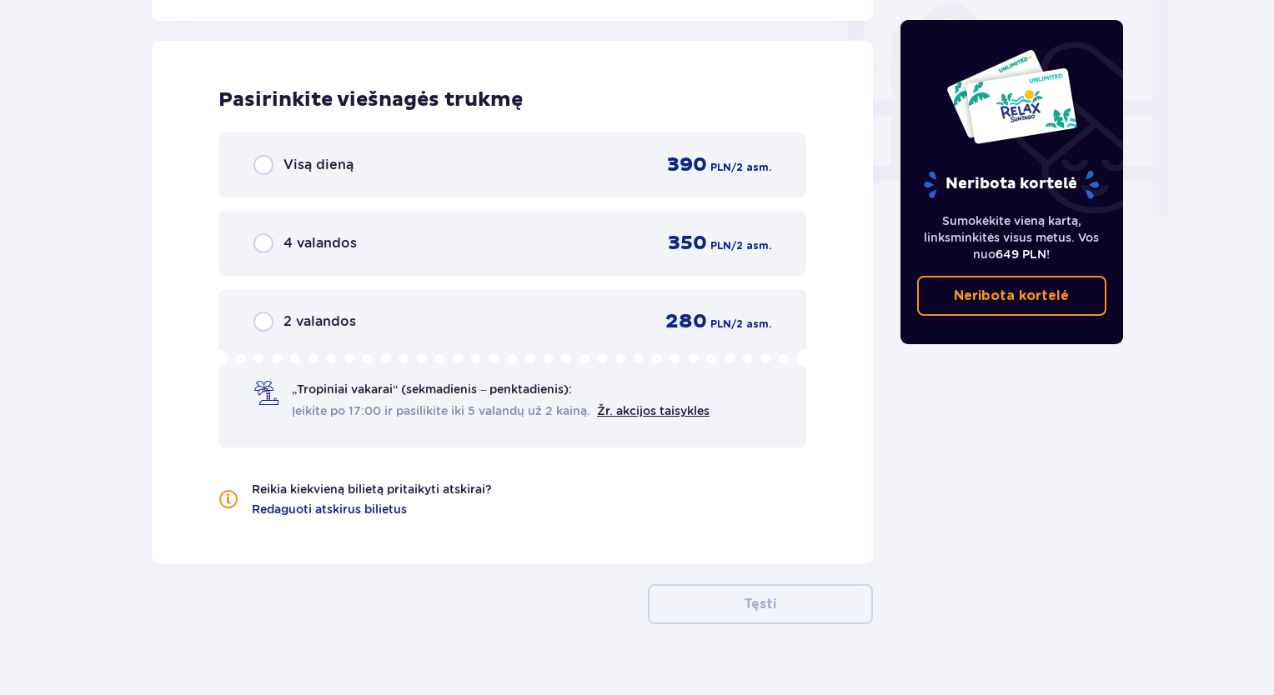
scroll to position [1583, 0]
click at [265, 170] on input "radio" at bounding box center [263, 163] width 20 height 20
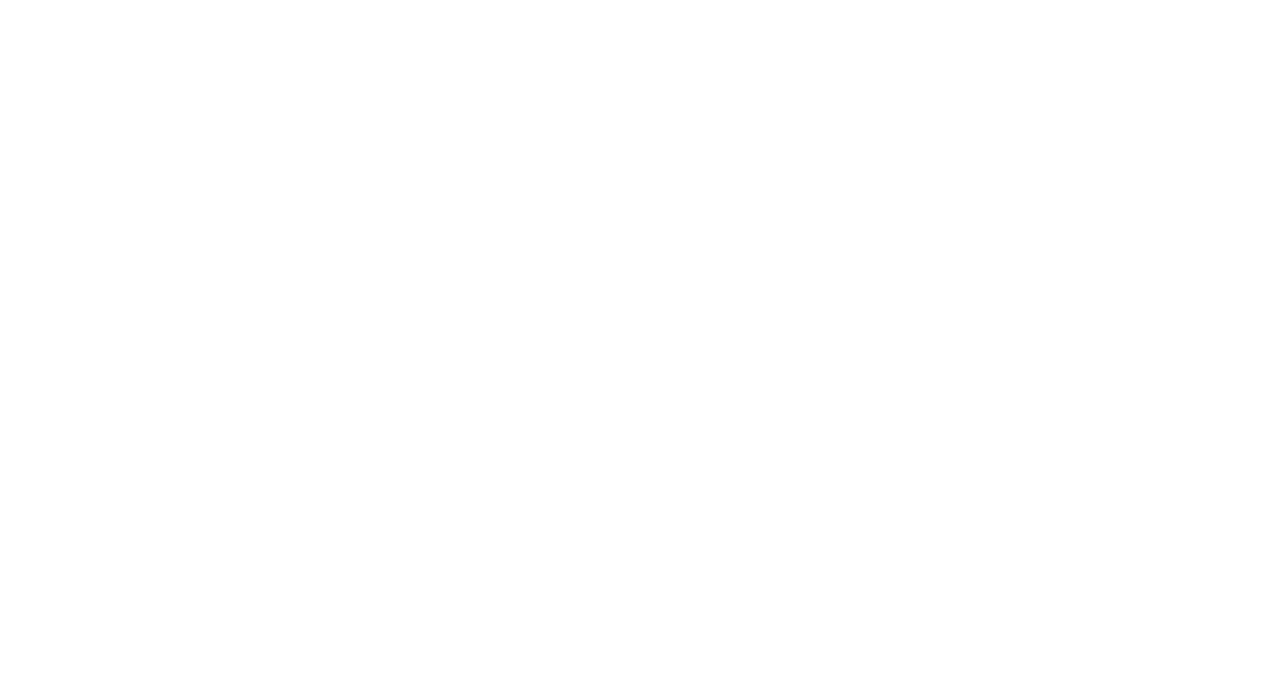
scroll to position [0, 0]
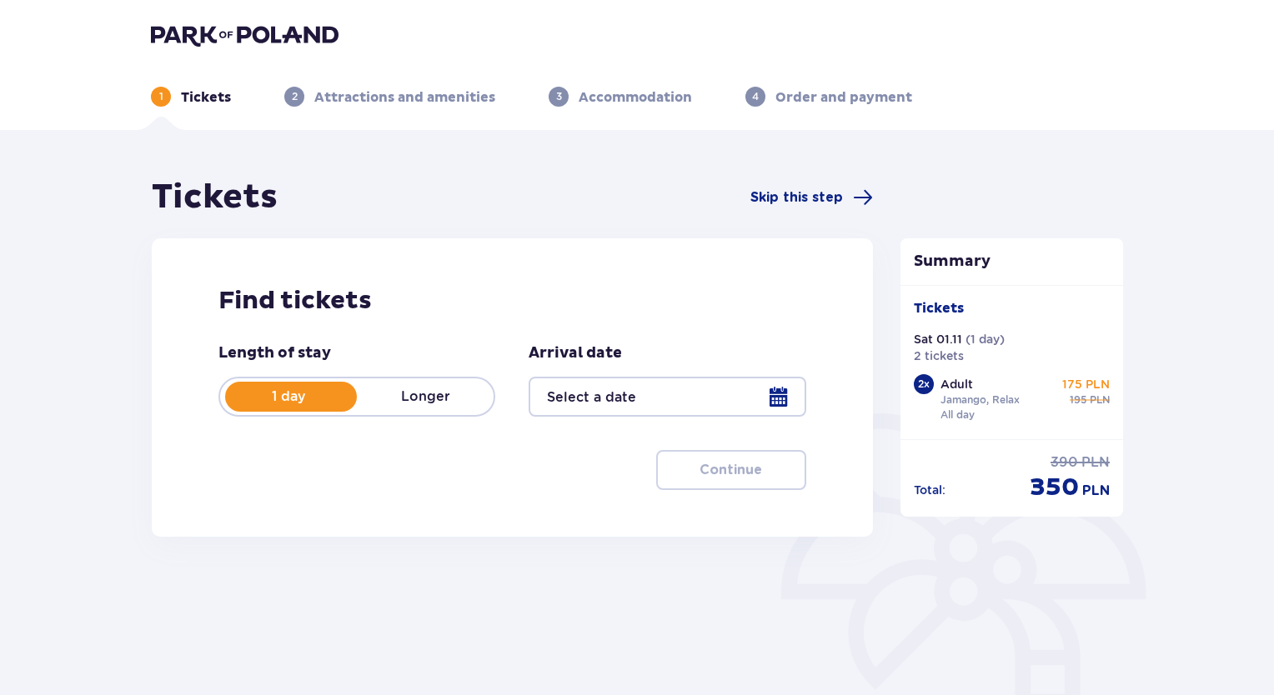
type input "[DATE]"
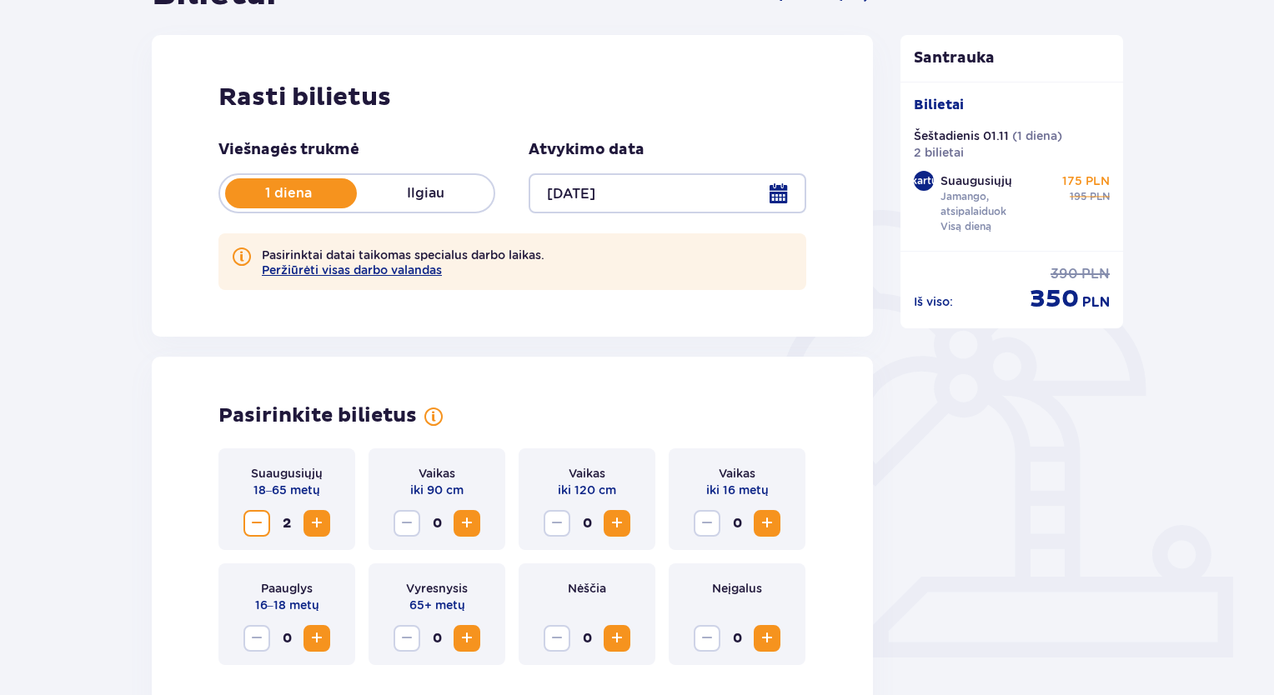
scroll to position [83, 0]
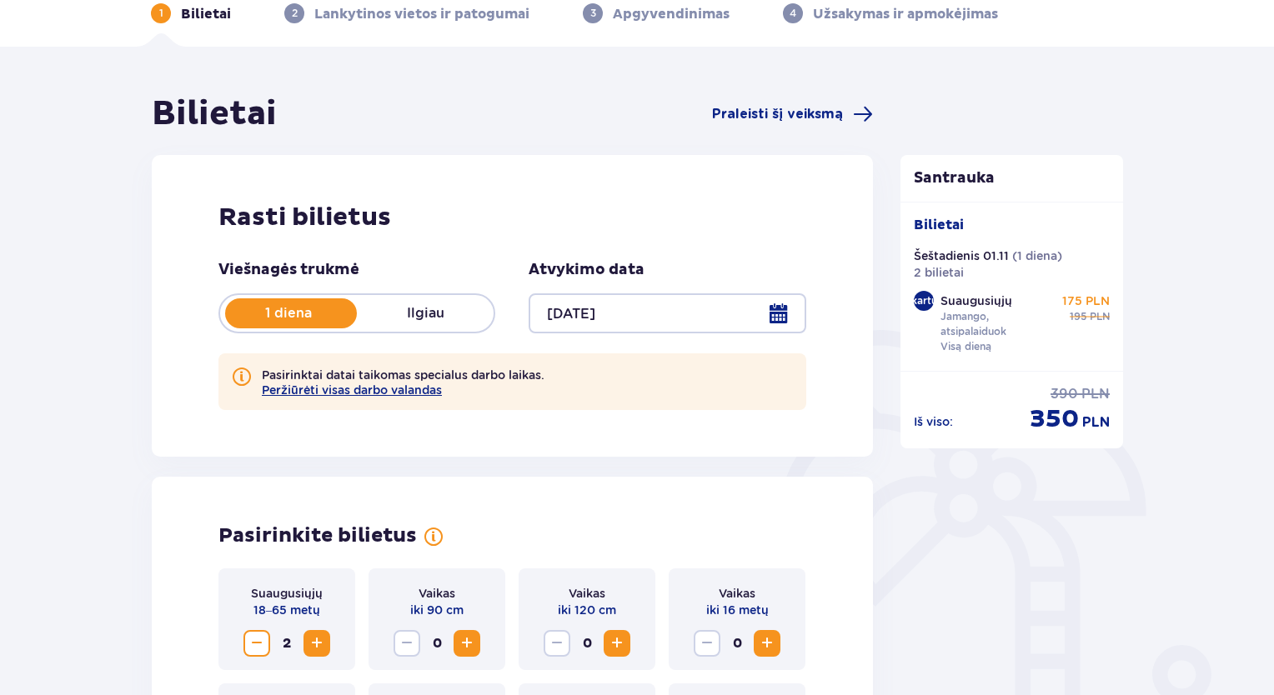
click at [1068, 409] on font "350" at bounding box center [1053, 418] width 49 height 31
click at [1067, 409] on font "350" at bounding box center [1053, 418] width 49 height 31
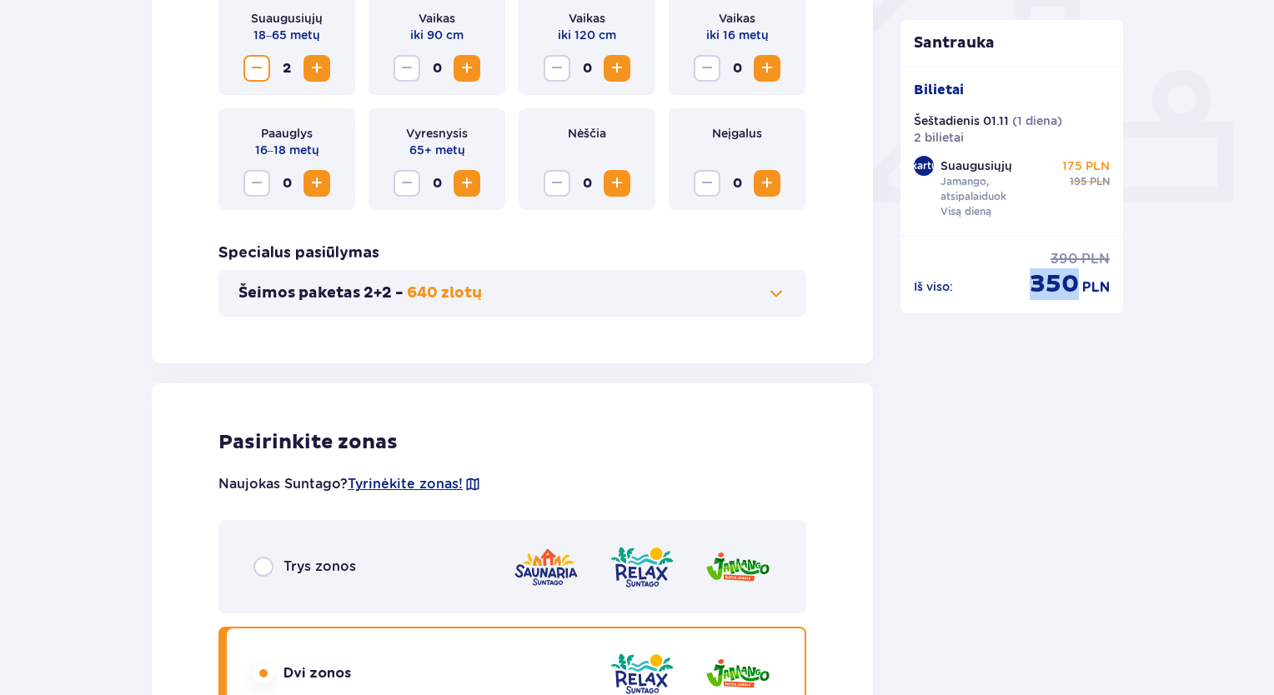
scroll to position [834, 0]
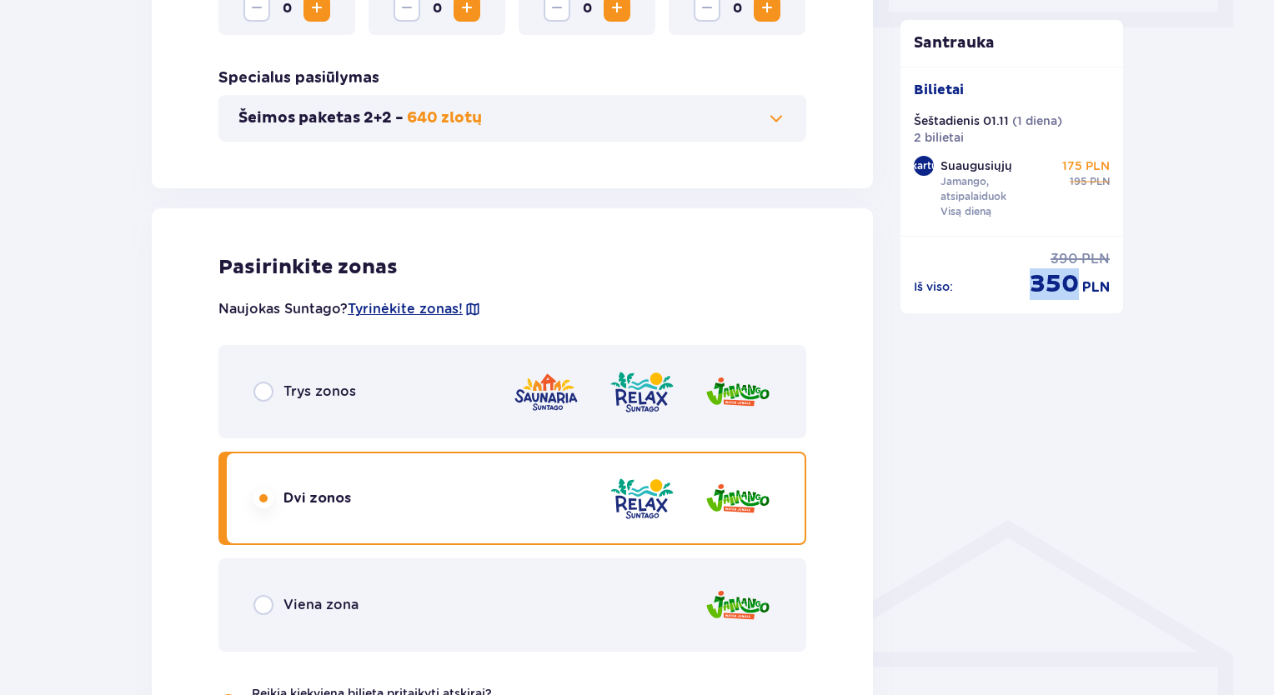
click at [259, 605] on input "radio" at bounding box center [263, 605] width 20 height 20
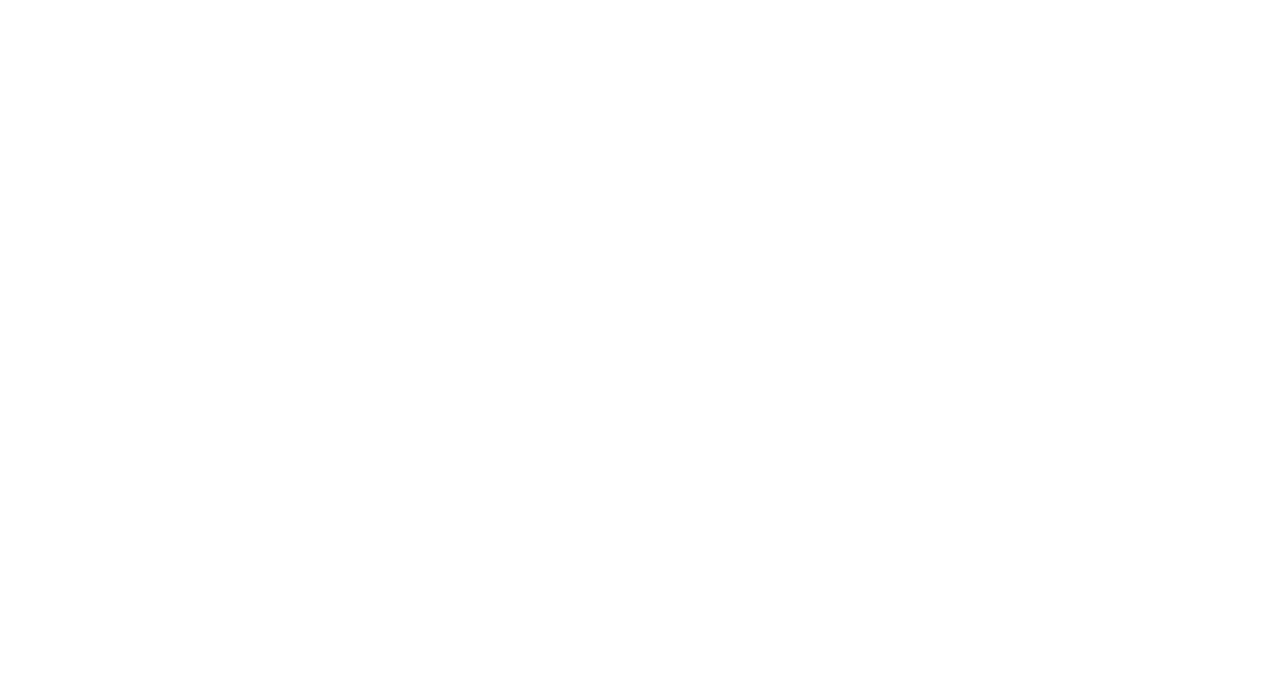
scroll to position [0, 0]
